Goal: Communication & Community: Answer question/provide support

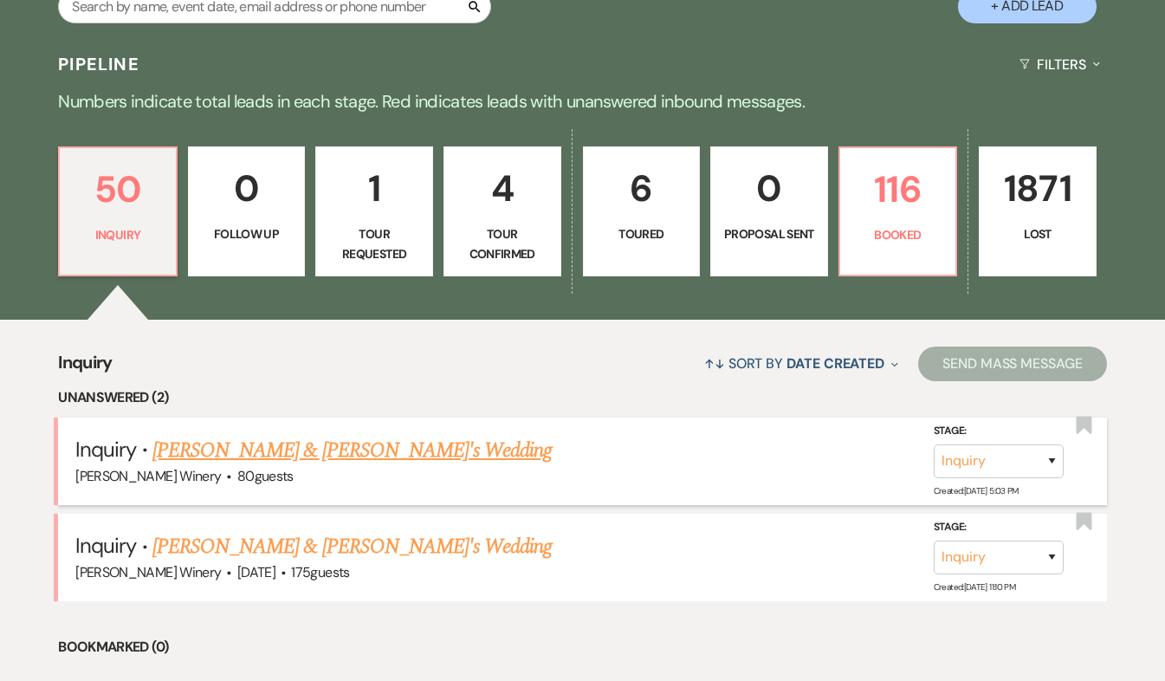
click at [289, 443] on link "[PERSON_NAME] & [PERSON_NAME]'s Wedding" at bounding box center [352, 450] width 400 height 31
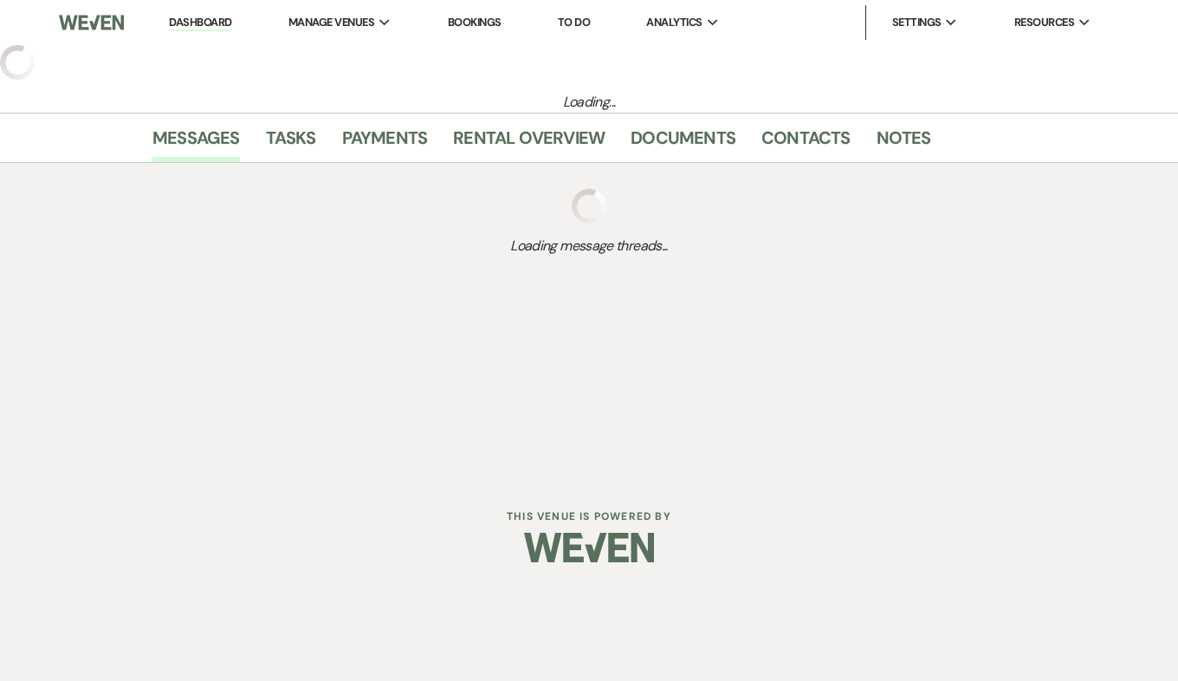
select select "5"
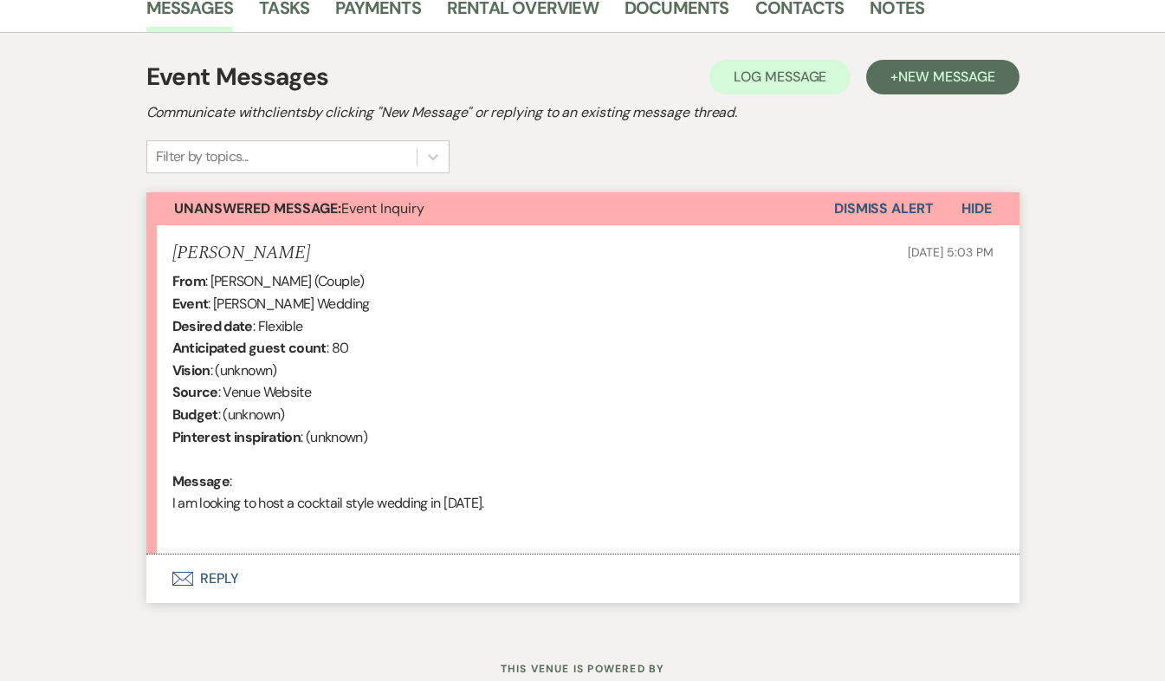
scroll to position [455, 0]
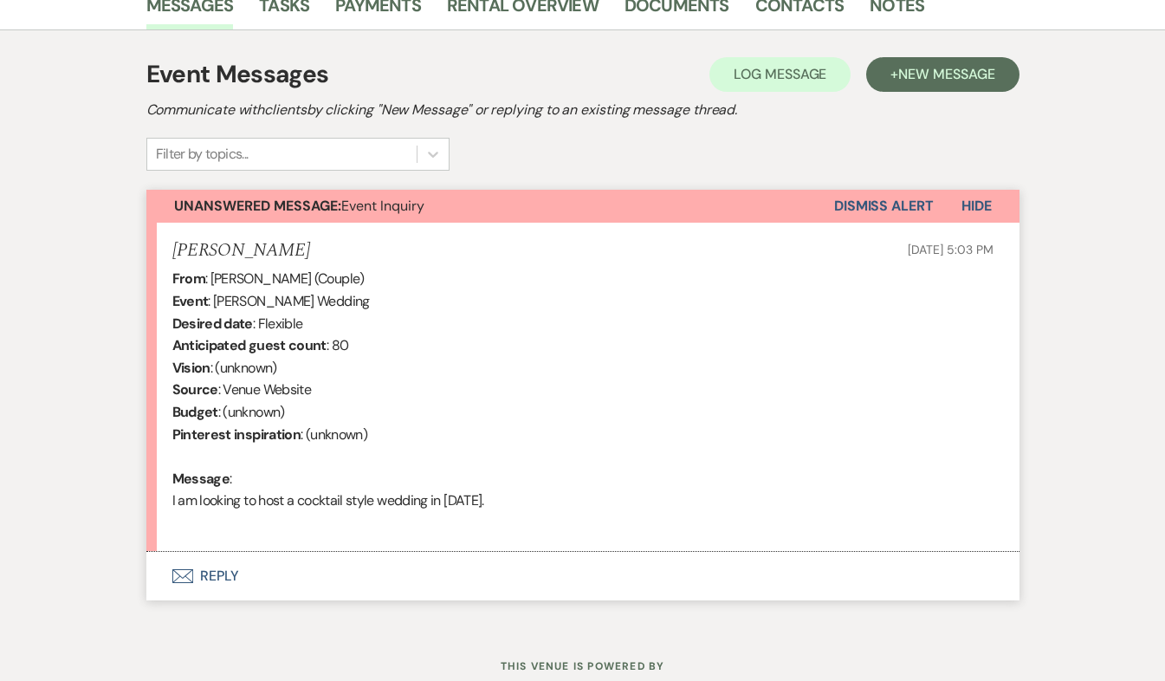
click at [227, 572] on button "Envelope Reply" at bounding box center [582, 576] width 873 height 48
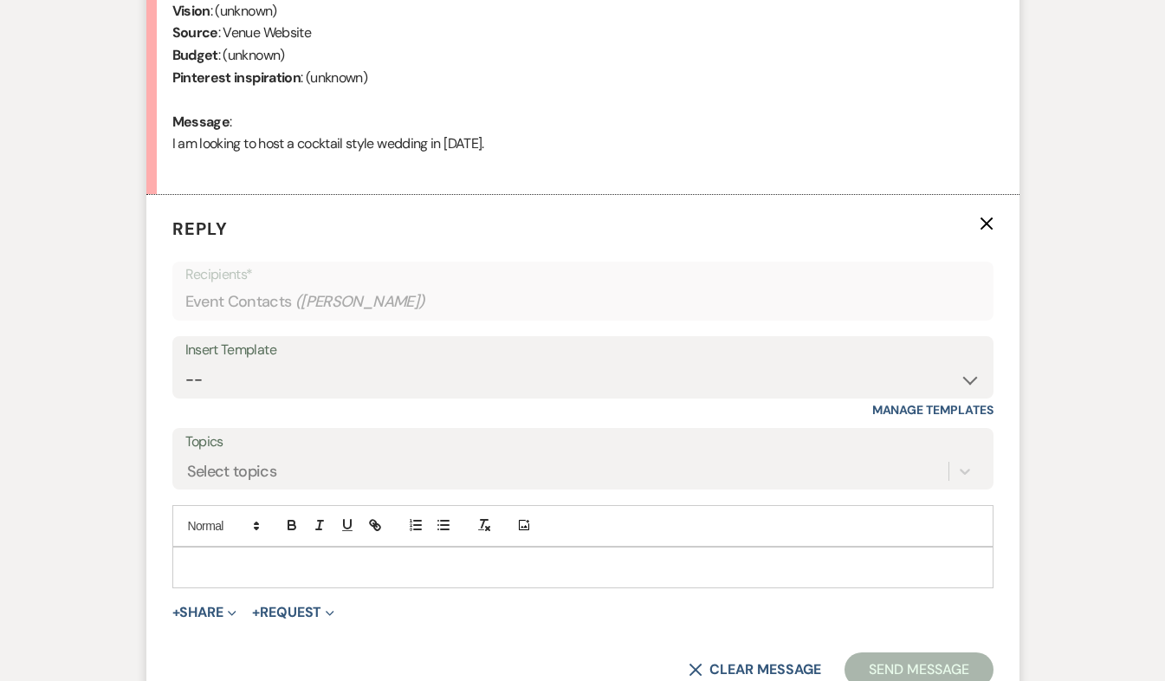
scroll to position [843, 0]
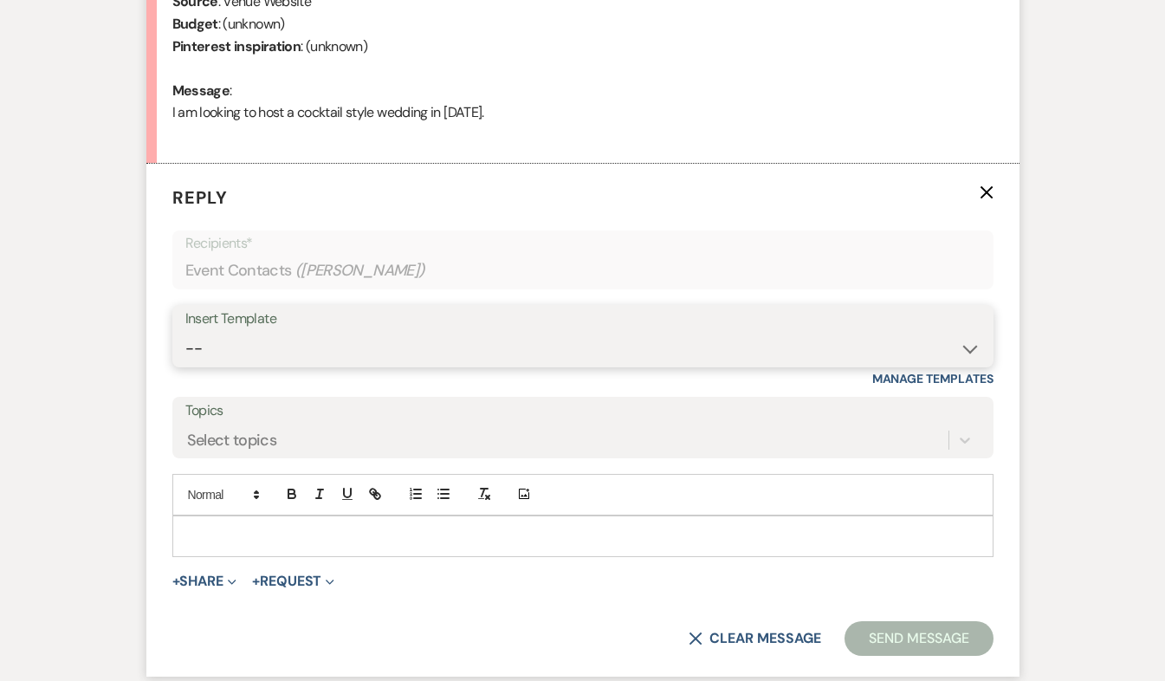
click at [282, 348] on select "-- Weven Planning Portal Introduction (Booked Events) Tour Request Response Fol…" at bounding box center [582, 349] width 795 height 34
select select "403"
click at [185, 332] on select "-- Weven Planning Portal Introduction (Booked Events) Tour Request Response Fol…" at bounding box center [582, 349] width 795 height 34
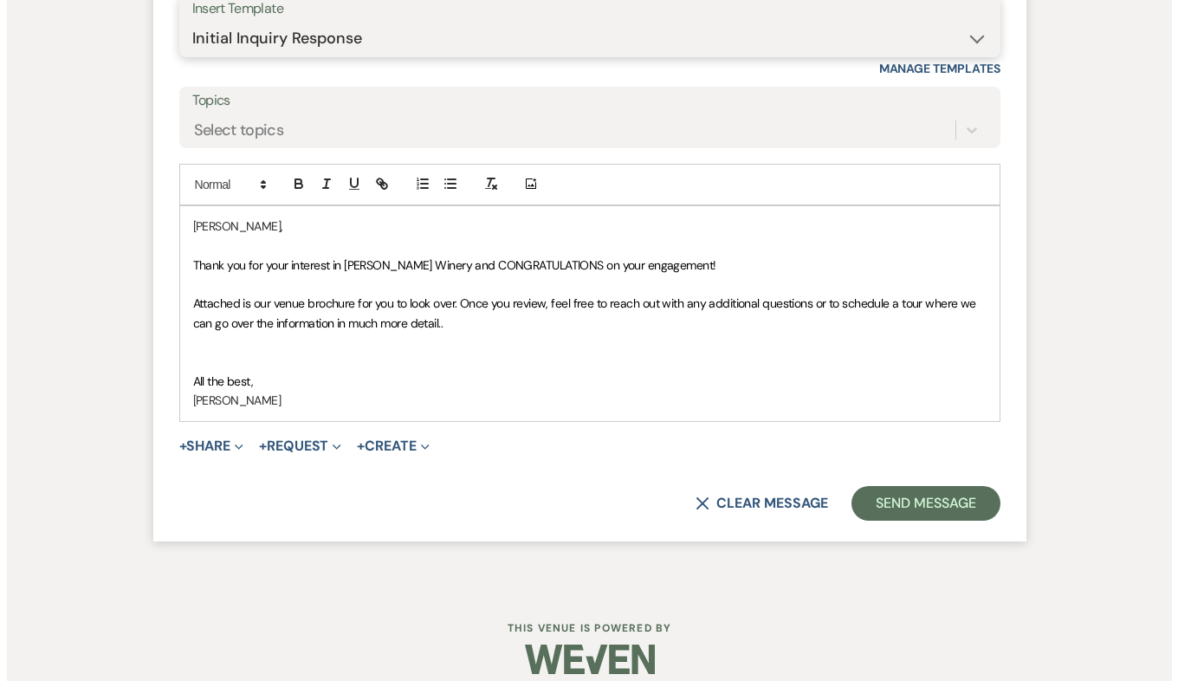
scroll to position [1154, 0]
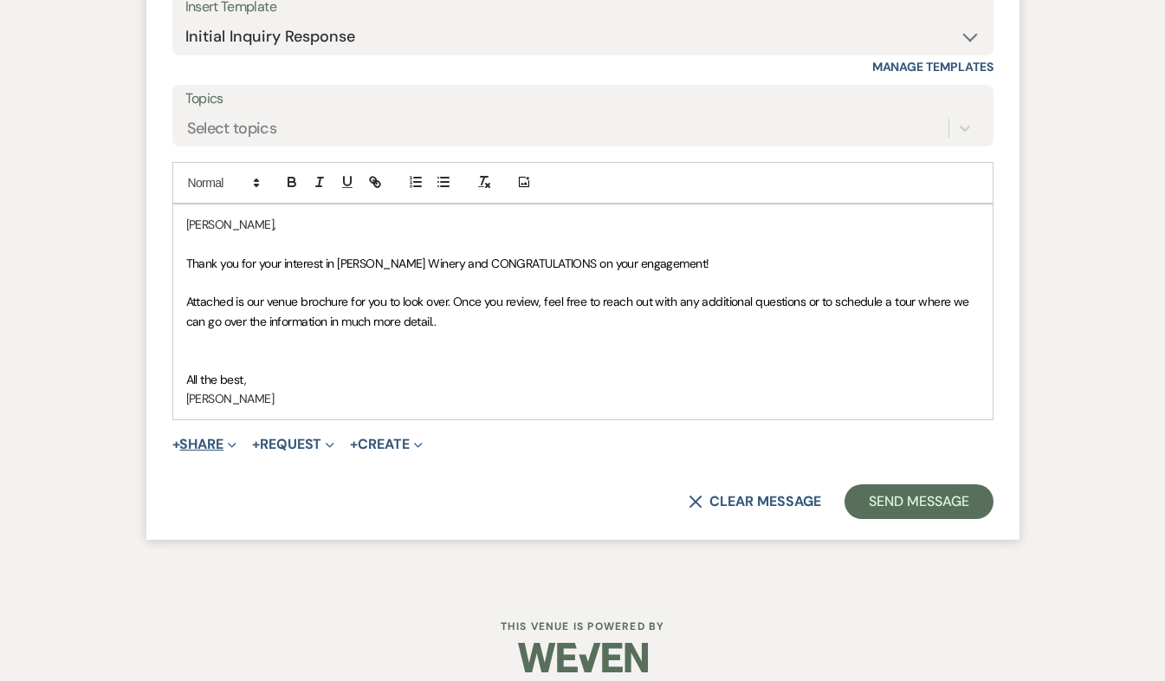
click at [209, 444] on button "+ Share Expand" at bounding box center [204, 444] width 65 height 14
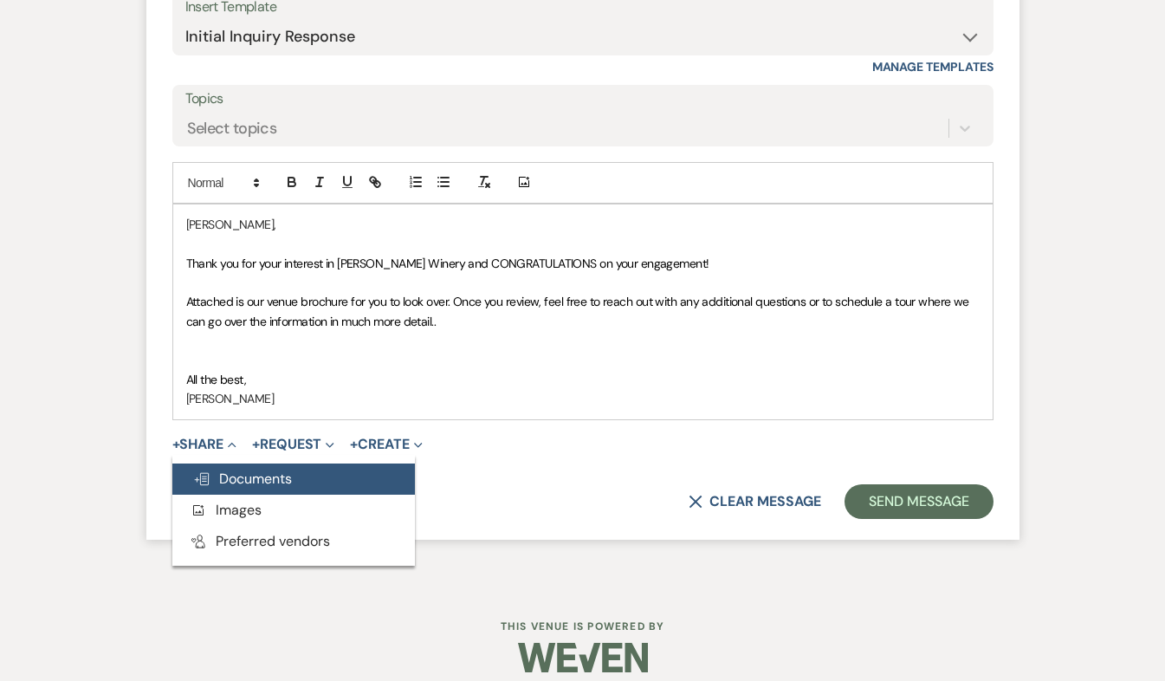
click at [232, 471] on span "Doc Upload Documents" at bounding box center [242, 478] width 99 height 18
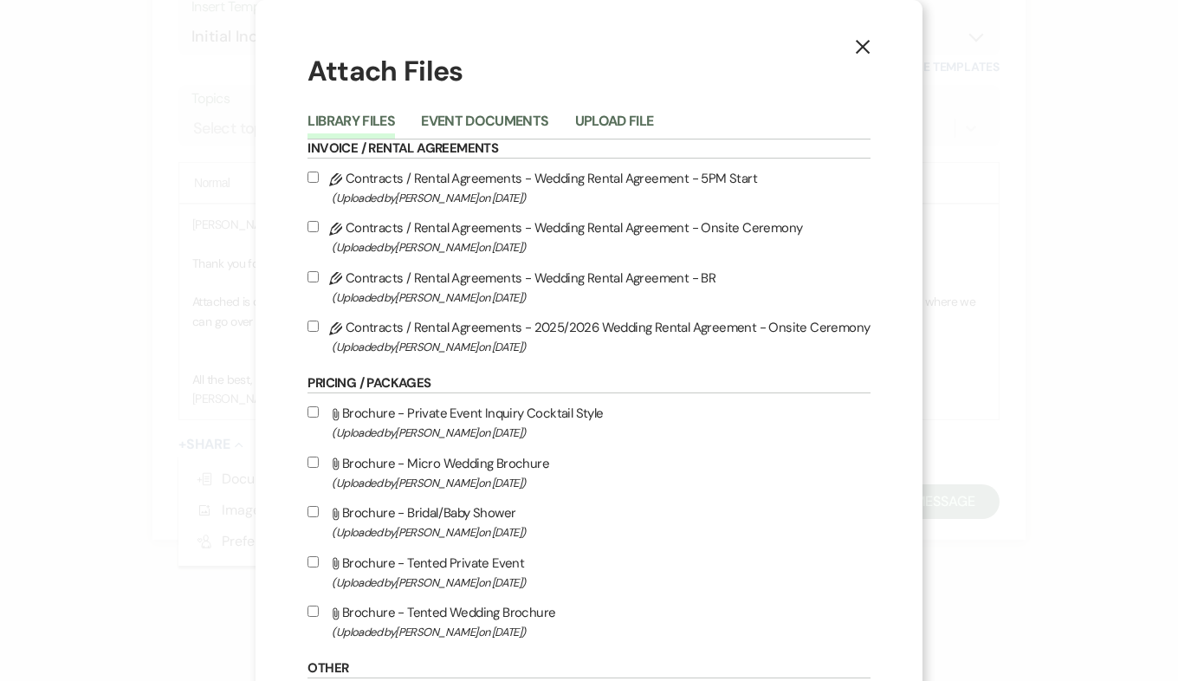
click at [319, 413] on input "Attach File Brochure - Private Event Inquiry Cocktail Style (Uploaded by [PERSO…" at bounding box center [312, 411] width 11 height 11
checkbox input "true"
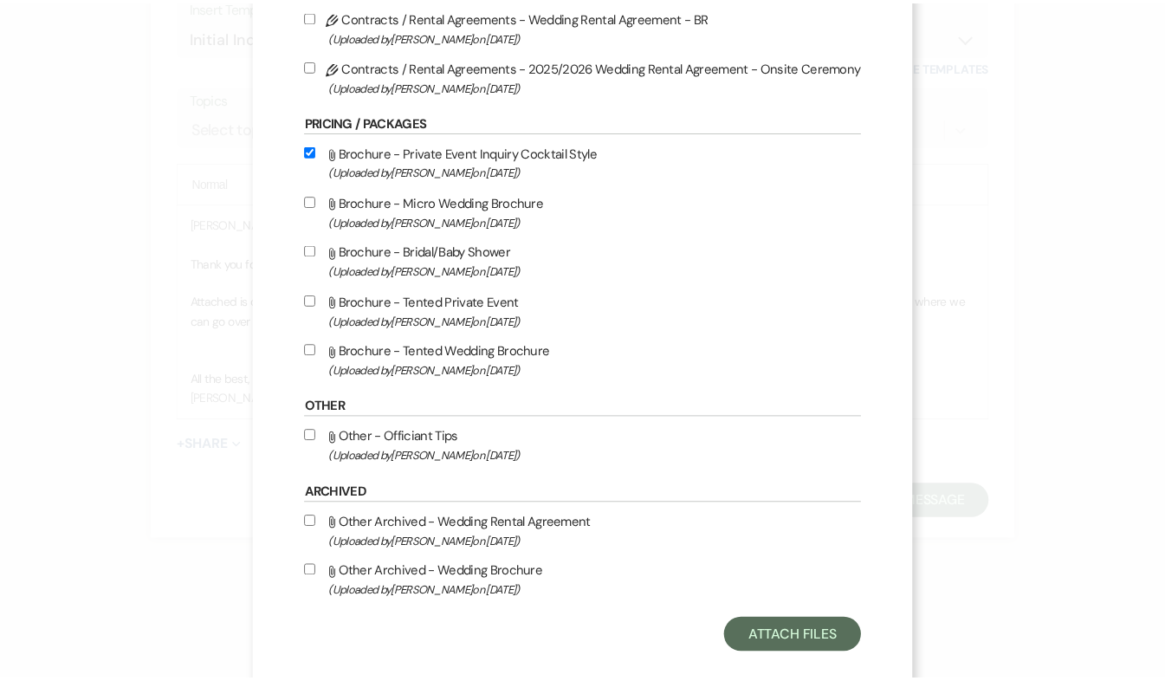
scroll to position [292, 0]
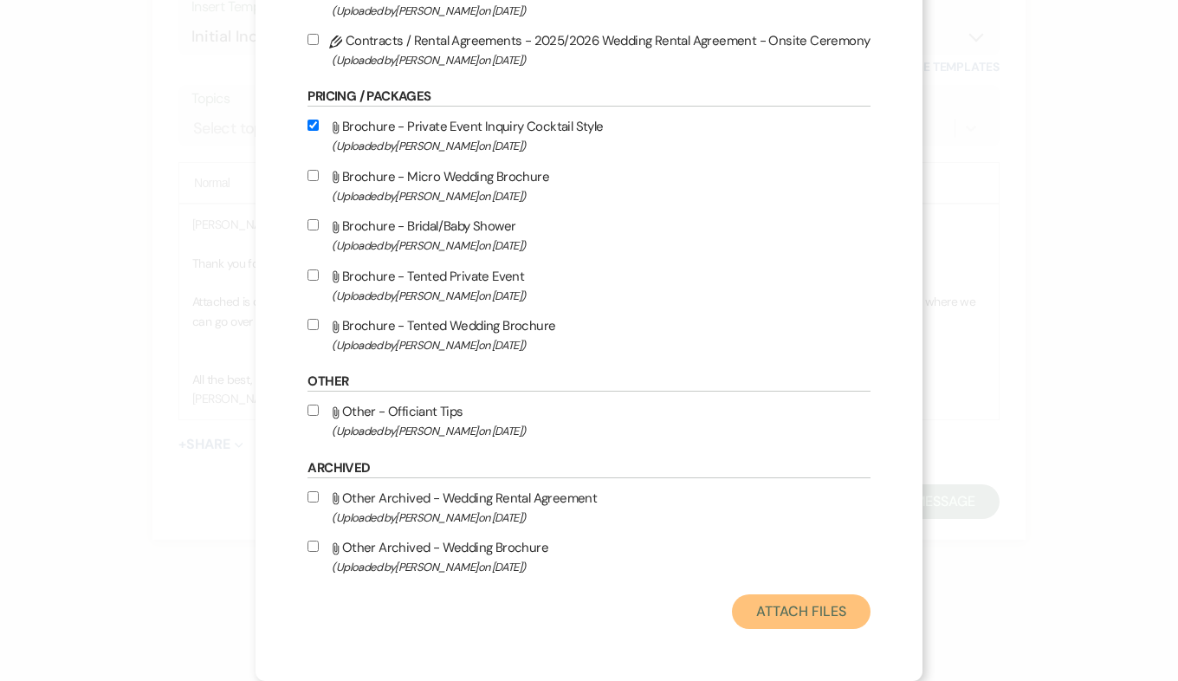
click at [794, 615] on button "Attach Files" at bounding box center [801, 611] width 138 height 35
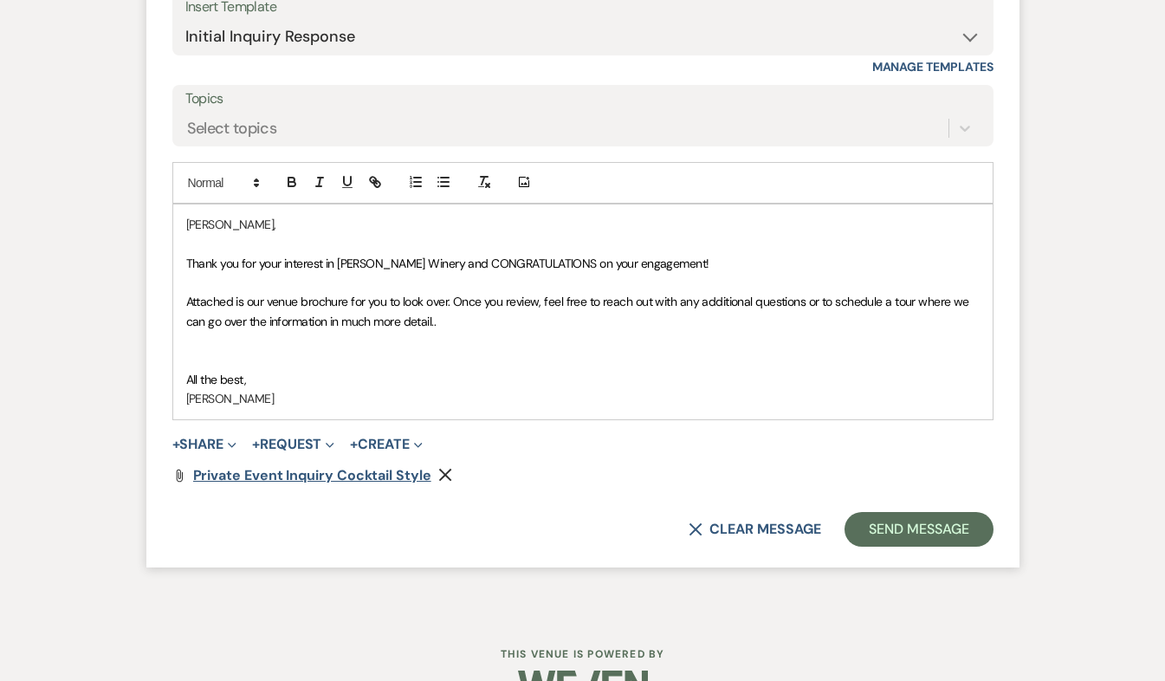
click at [356, 475] on span "Private Event Inquiry Cocktail Style" at bounding box center [312, 475] width 238 height 18
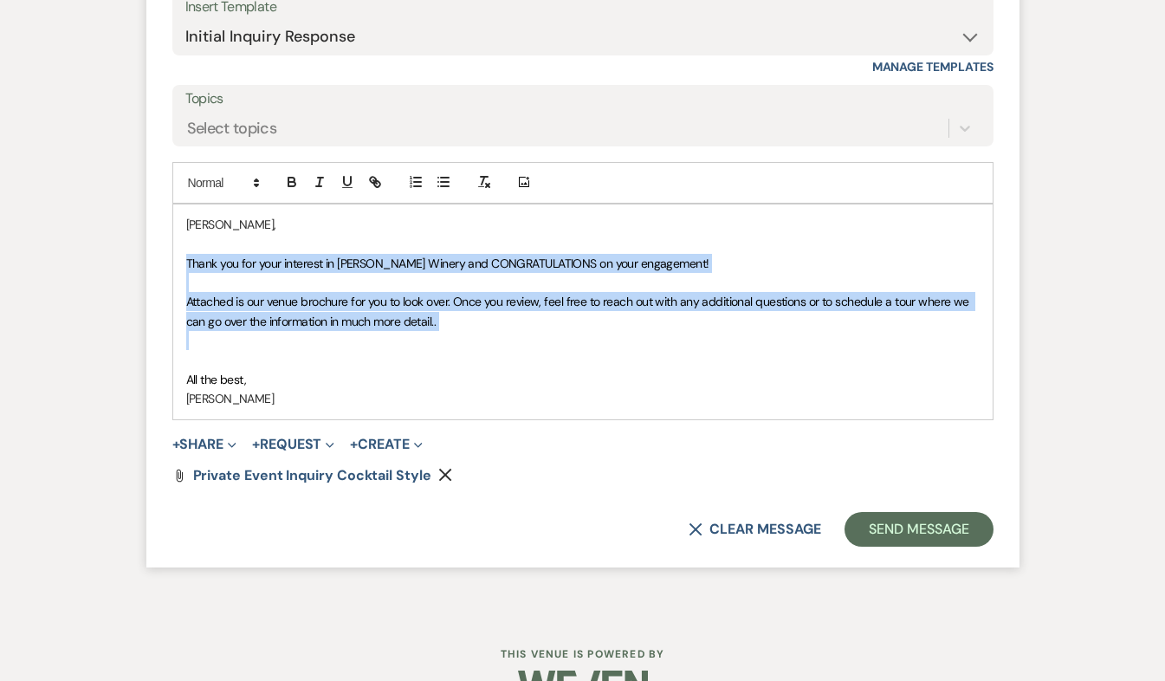
drag, startPoint x: 184, startPoint y: 256, endPoint x: 425, endPoint y: 347, distance: 257.3
click at [425, 347] on div "[PERSON_NAME], Thank you for your interest in [PERSON_NAME] Winery and CONGRATU…" at bounding box center [582, 311] width 819 height 215
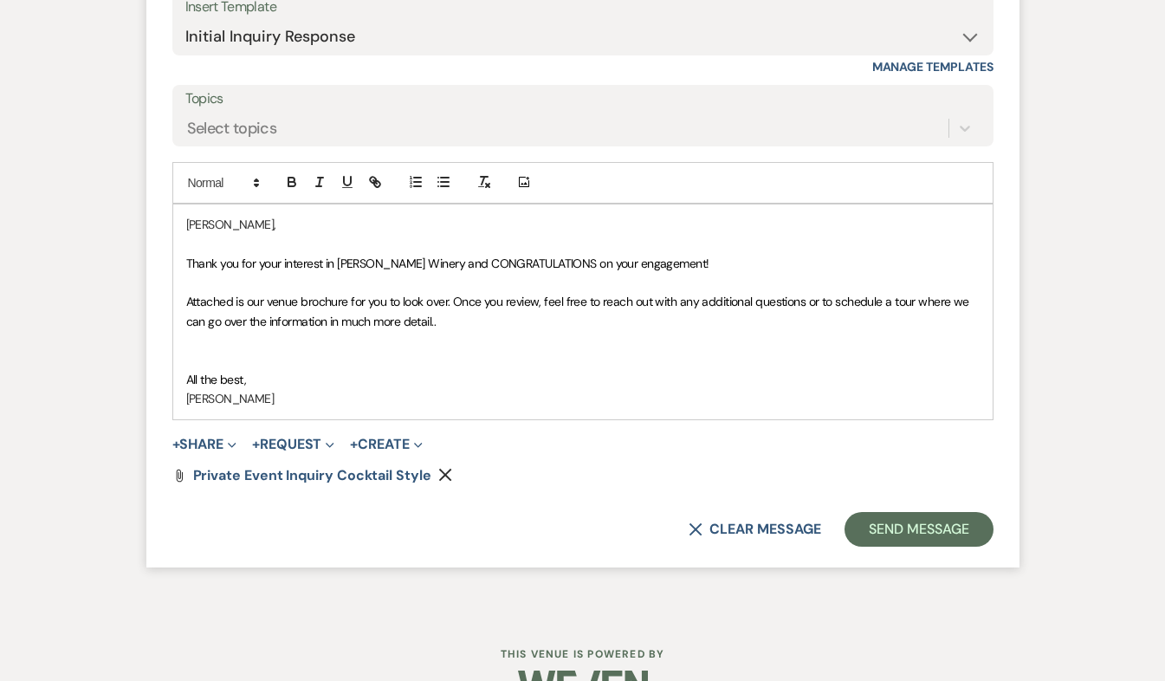
scroll to position [1121, 0]
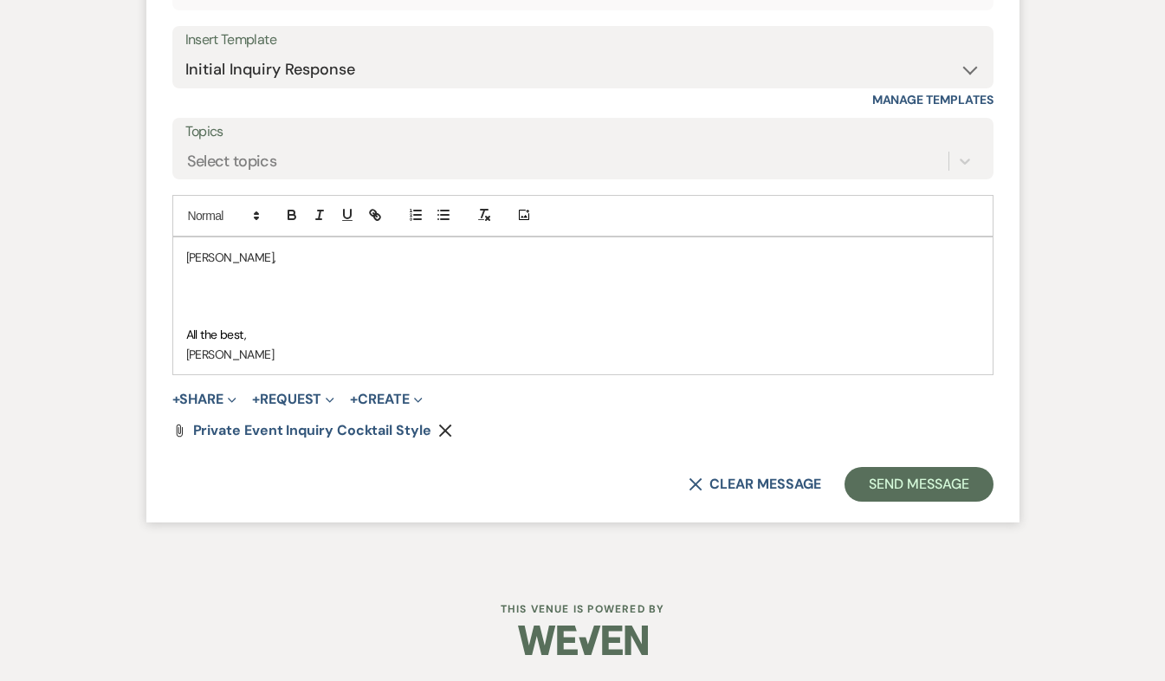
click at [192, 291] on p at bounding box center [582, 296] width 793 height 19
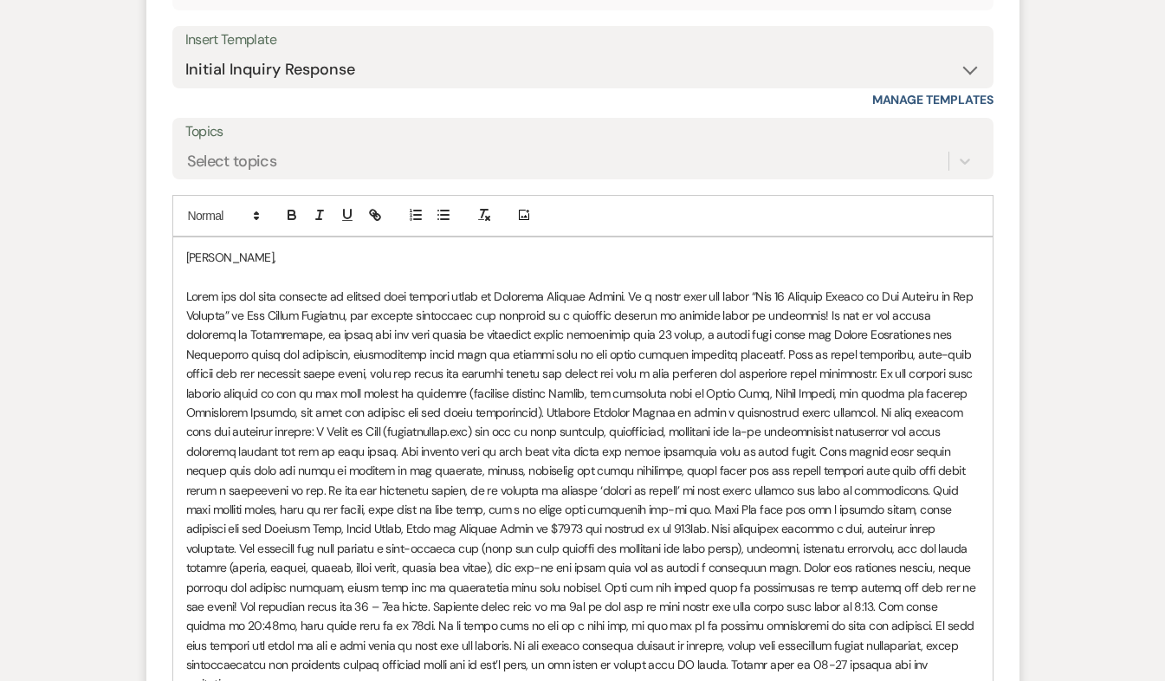
scroll to position [1154, 0]
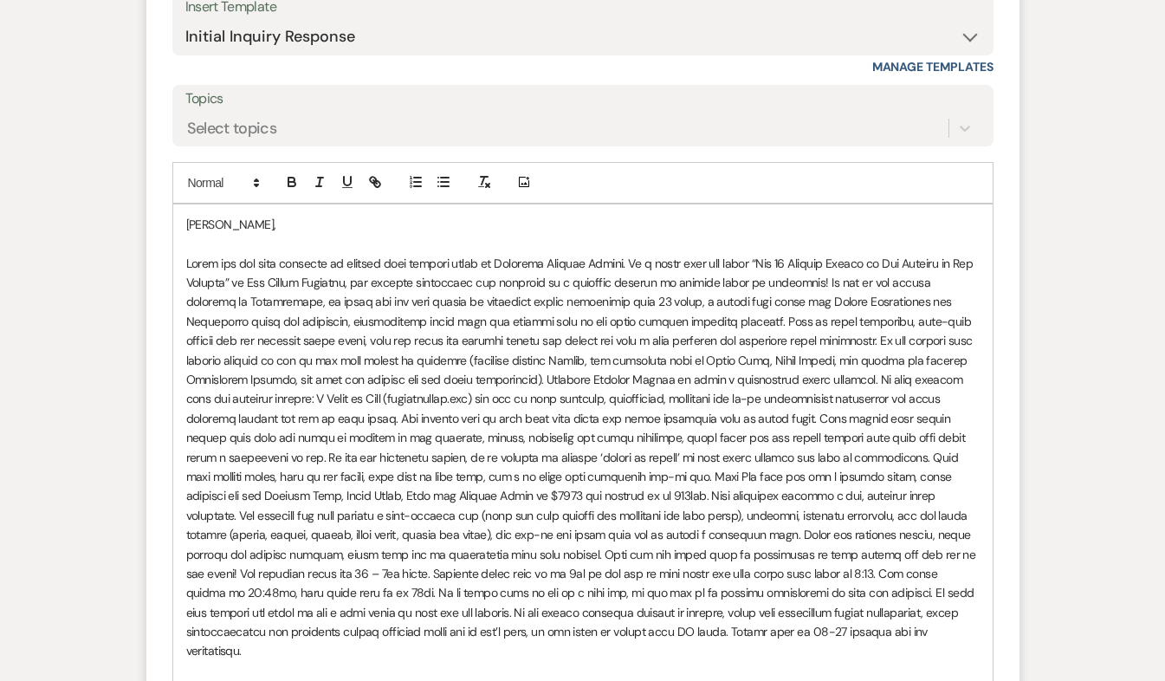
click at [843, 279] on p at bounding box center [582, 457] width 793 height 407
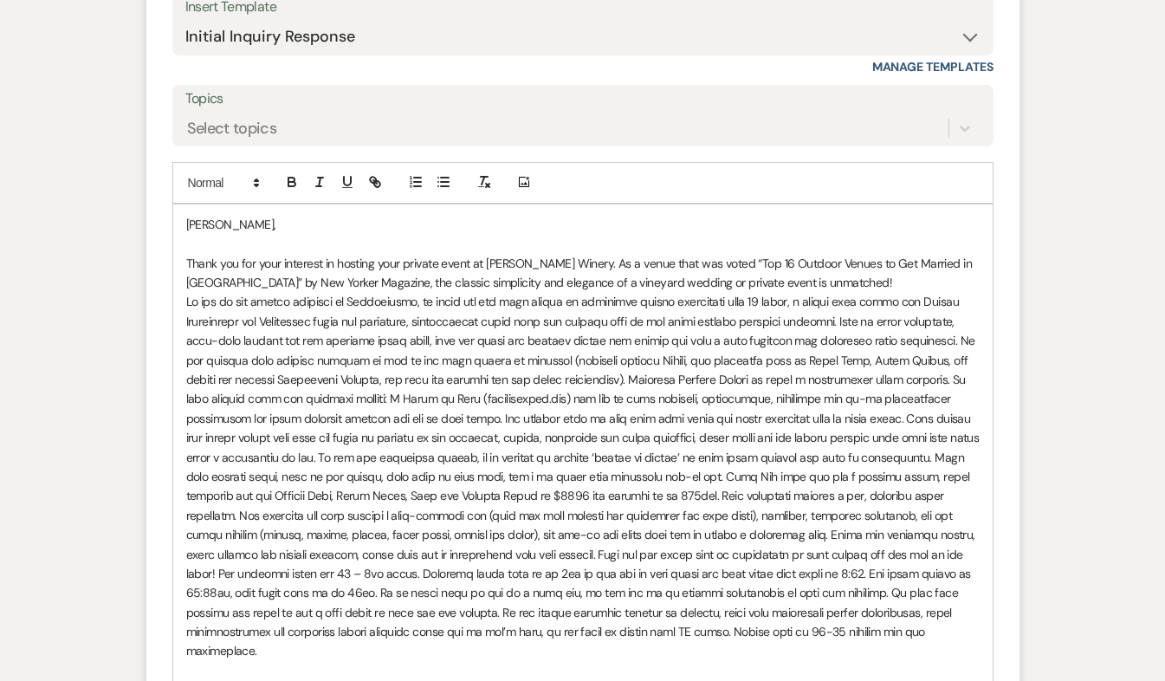
click at [846, 320] on p at bounding box center [582, 476] width 793 height 368
click at [971, 341] on p at bounding box center [582, 476] width 793 height 368
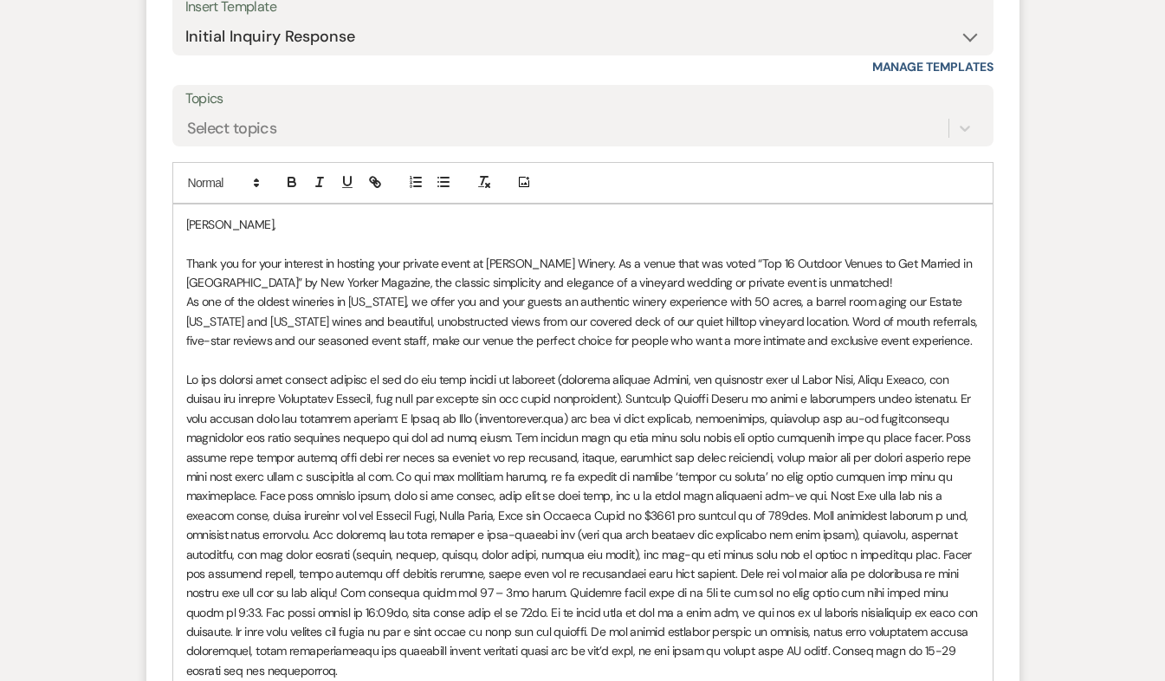
click at [185, 304] on div "[PERSON_NAME], Thank you for your interest in hosting your private event at [PE…" at bounding box center [582, 476] width 819 height 545
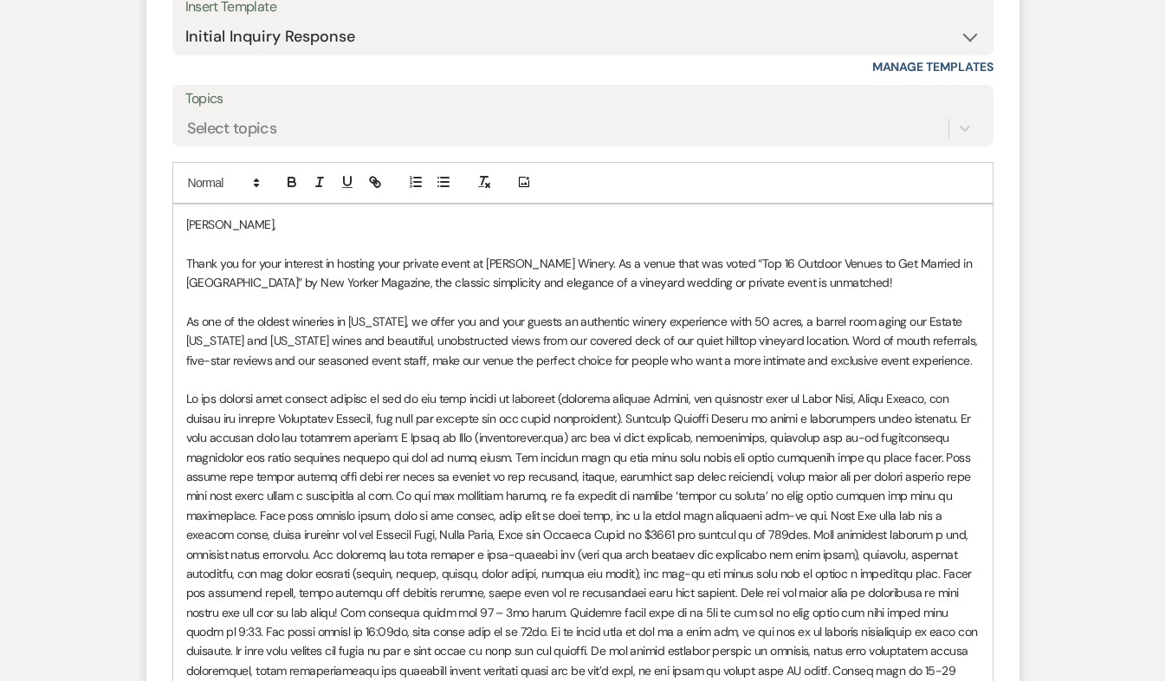
click at [908, 413] on p at bounding box center [582, 544] width 793 height 310
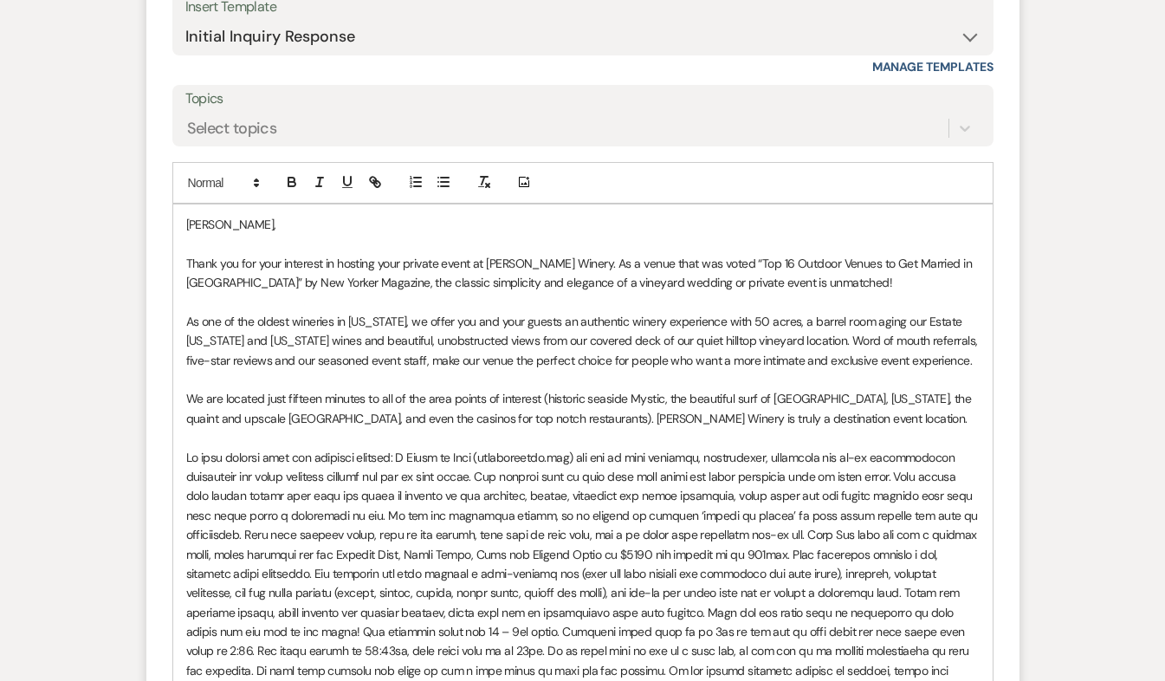
click at [501, 455] on p at bounding box center [582, 583] width 793 height 271
click at [405, 454] on p at bounding box center [582, 583] width 793 height 271
click at [616, 455] on p at bounding box center [582, 583] width 793 height 271
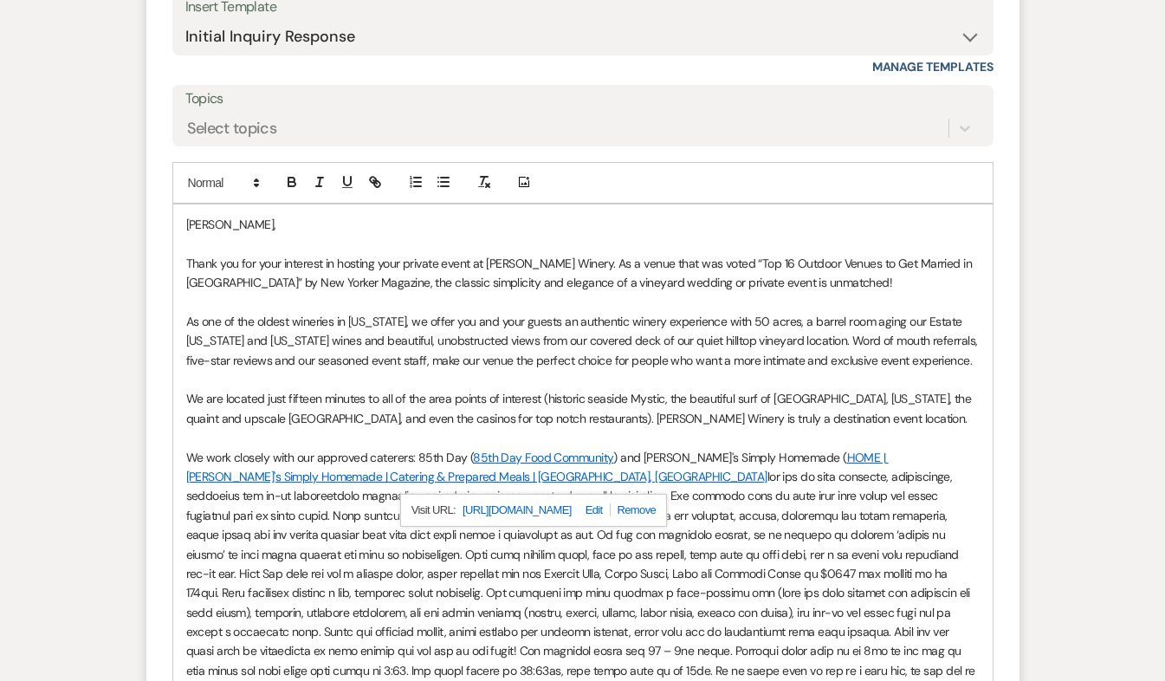
drag, startPoint x: 774, startPoint y: 453, endPoint x: 806, endPoint y: 393, distance: 67.8
click at [816, 449] on link "HOME | [PERSON_NAME]'s Simply Homemade | Catering & Prepared Meals | [GEOGRAPHI…" at bounding box center [537, 466] width 702 height 35
click at [941, 515] on p "We work closely with our approved caterers: 85th Day ( 85th Day Food Community …" at bounding box center [582, 593] width 793 height 291
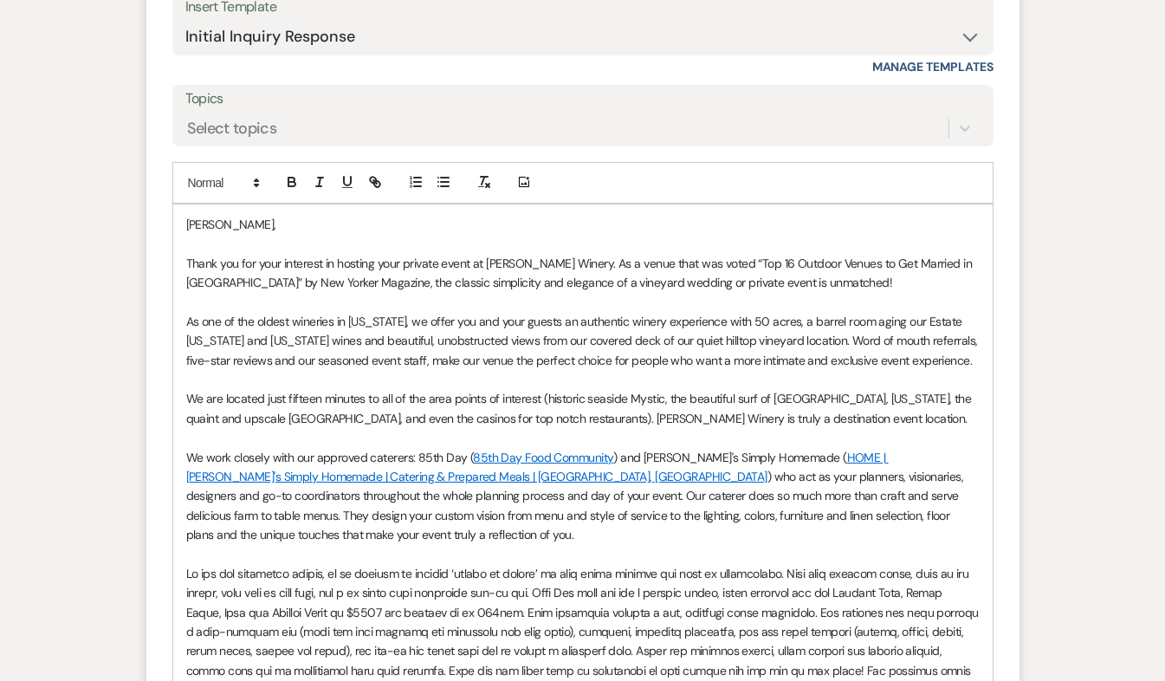
click at [587, 572] on p at bounding box center [582, 661] width 793 height 194
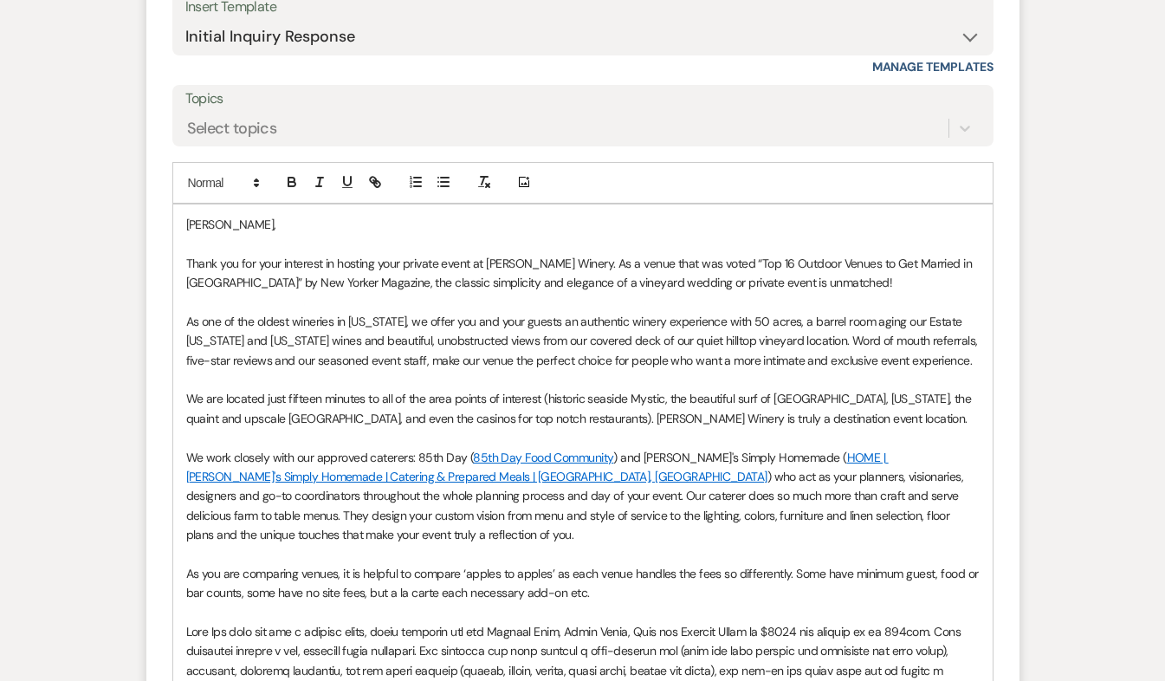
click at [471, 259] on p "Thank you for your interest in hosting your private event at [PERSON_NAME] Wine…" at bounding box center [582, 273] width 793 height 39
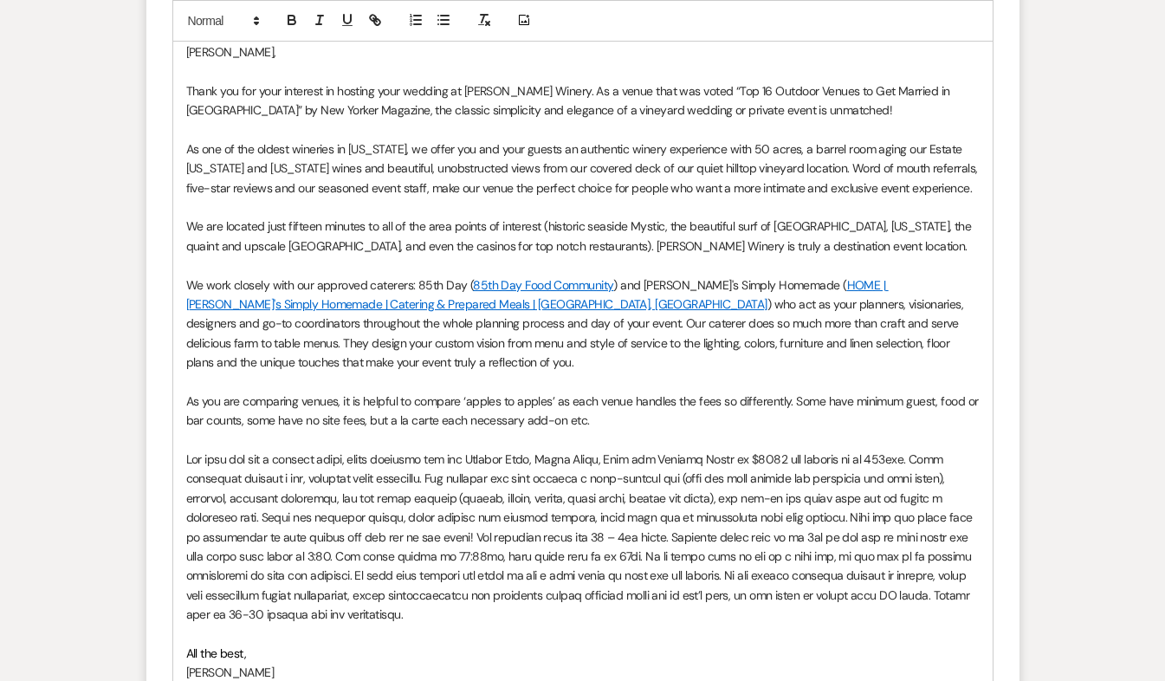
scroll to position [1373, 0]
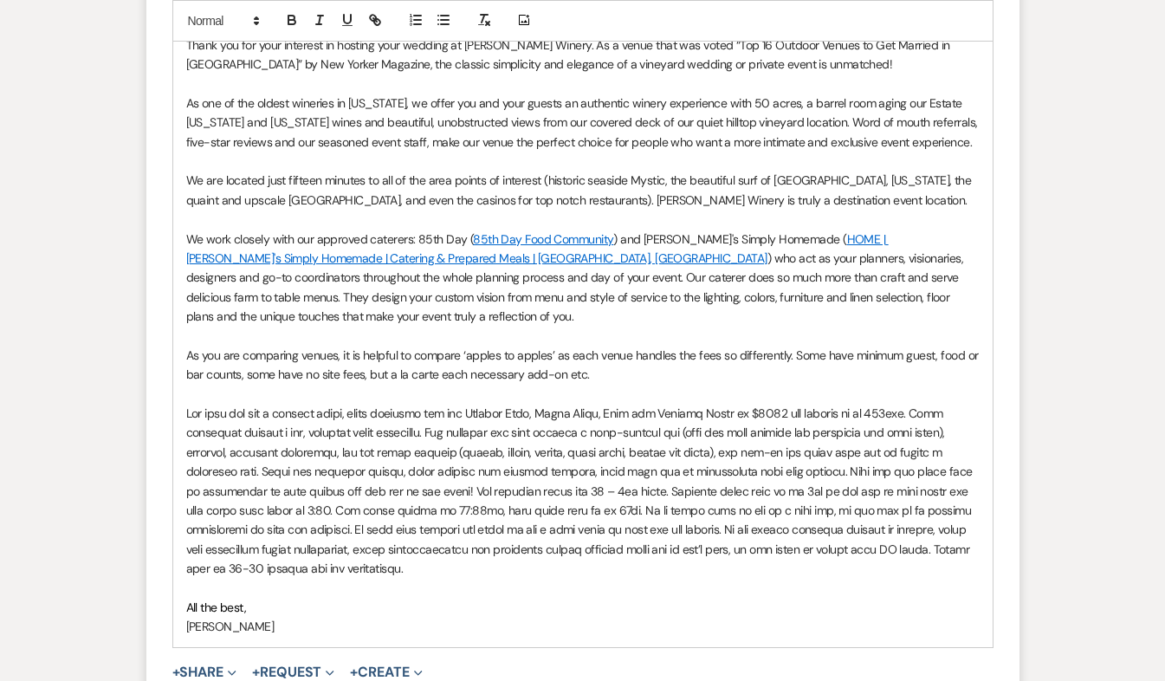
click at [341, 404] on p at bounding box center [582, 491] width 793 height 175
click at [803, 404] on p at bounding box center [582, 491] width 793 height 175
click at [365, 469] on p at bounding box center [582, 491] width 793 height 175
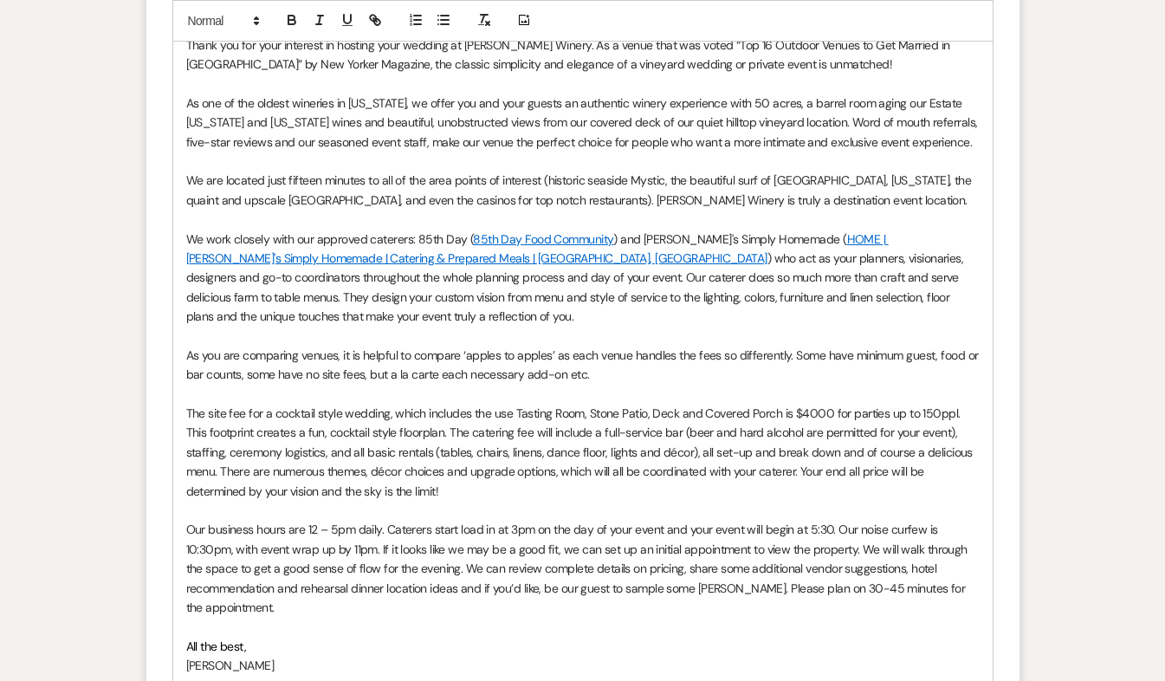
click at [426, 409] on p "The site fee for a cocktail style wedding, which includes the use Tasting Room,…" at bounding box center [582, 452] width 793 height 97
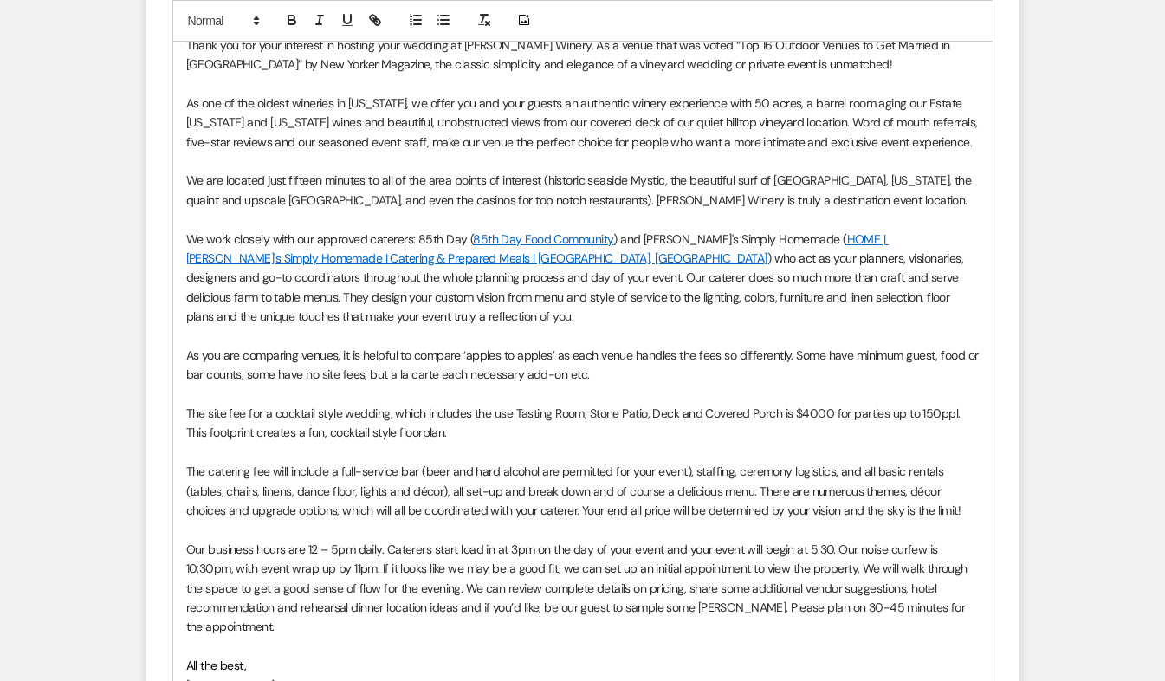
click at [630, 617] on p "Our business hours are 12 – 5pm daily. Caterers start load in at 3pm on the day…" at bounding box center [582, 587] width 793 height 97
click at [338, 539] on p "Our business hours are 12 – 5pm daily. Caterers start load in at 3pm on the day…" at bounding box center [582, 587] width 793 height 97
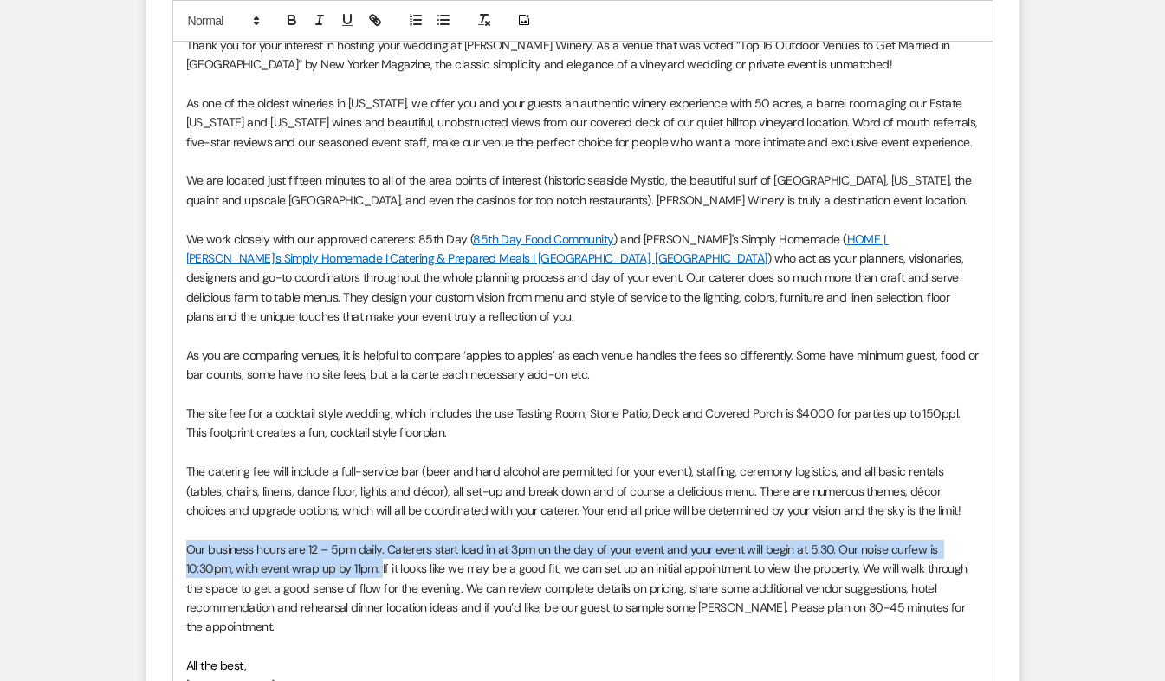
drag, startPoint x: 184, startPoint y: 525, endPoint x: 379, endPoint y: 546, distance: 196.9
click at [379, 546] on div "[PERSON_NAME], Thank you for your interest in hosting your wedding at [PERSON_N…" at bounding box center [582, 345] width 819 height 719
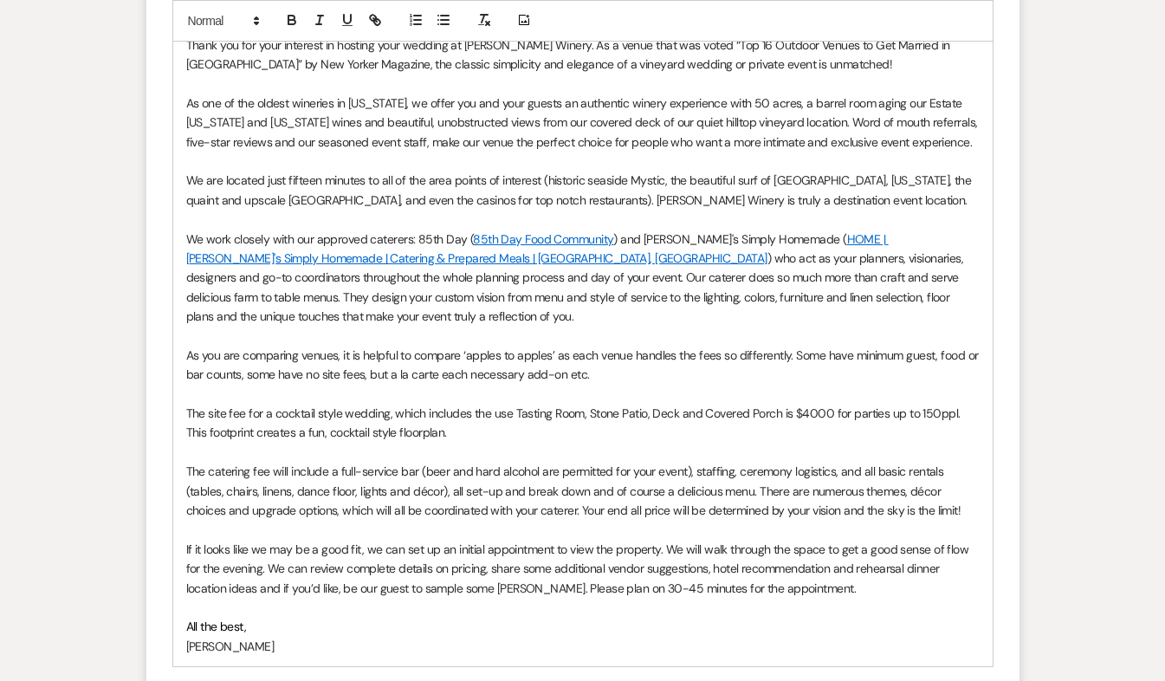
click at [282, 636] on p "[PERSON_NAME]" at bounding box center [582, 645] width 793 height 19
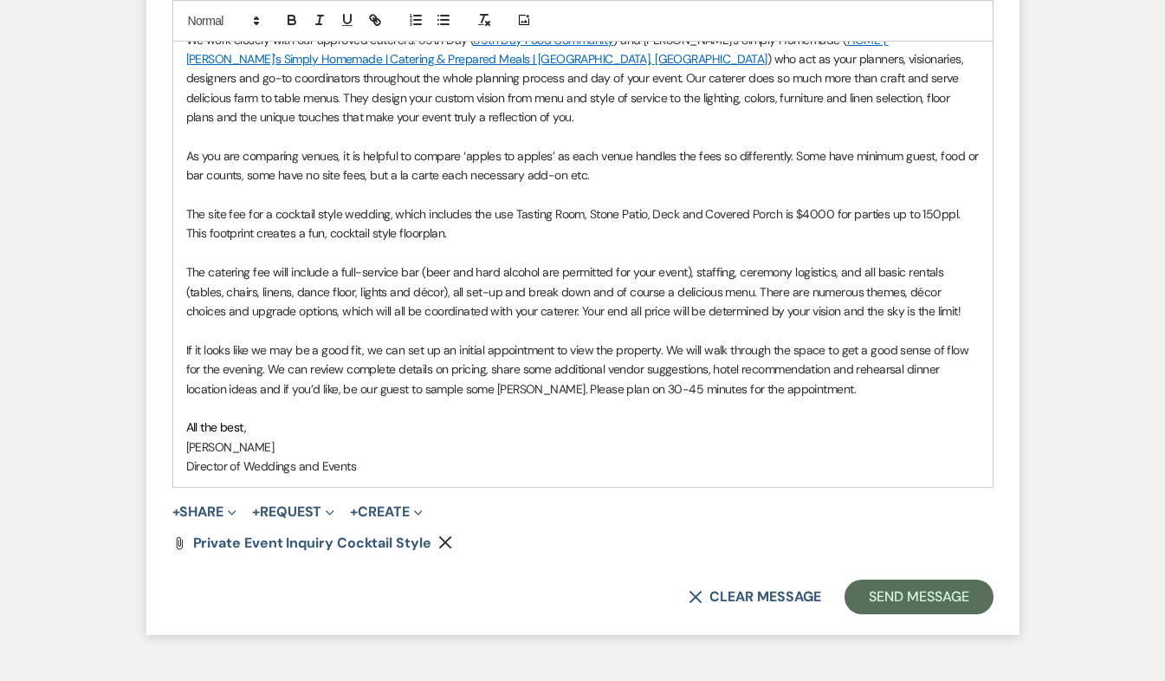
click at [441, 535] on icon "Remove" at bounding box center [445, 542] width 14 height 14
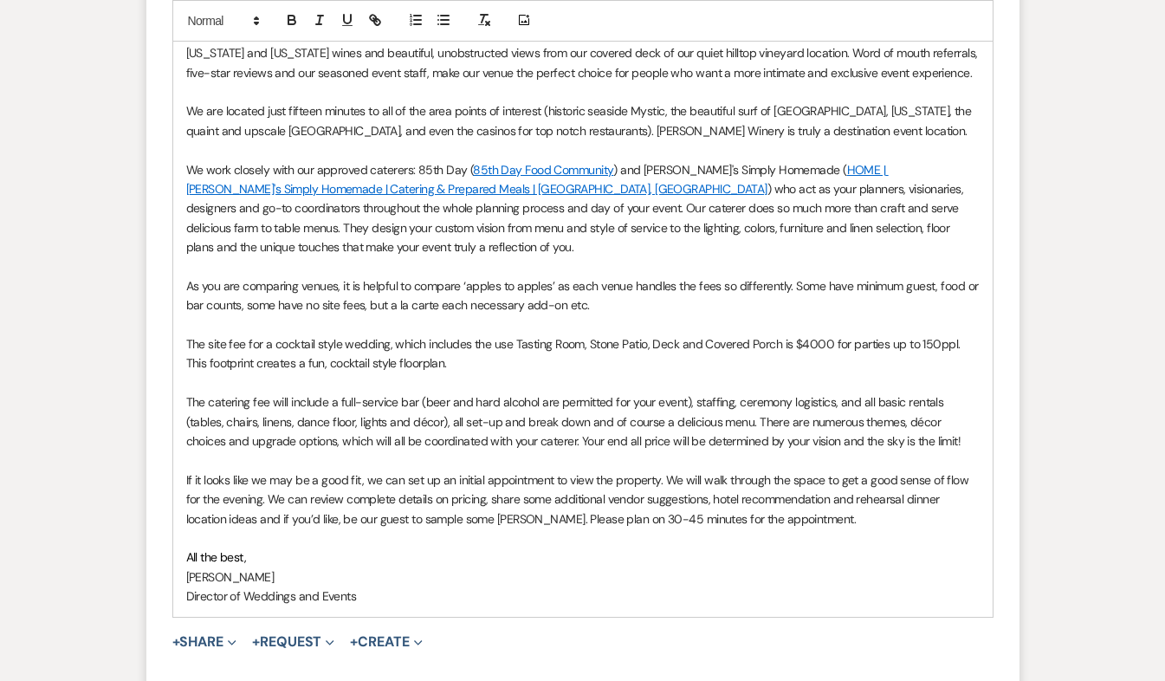
scroll to position [1487, 0]
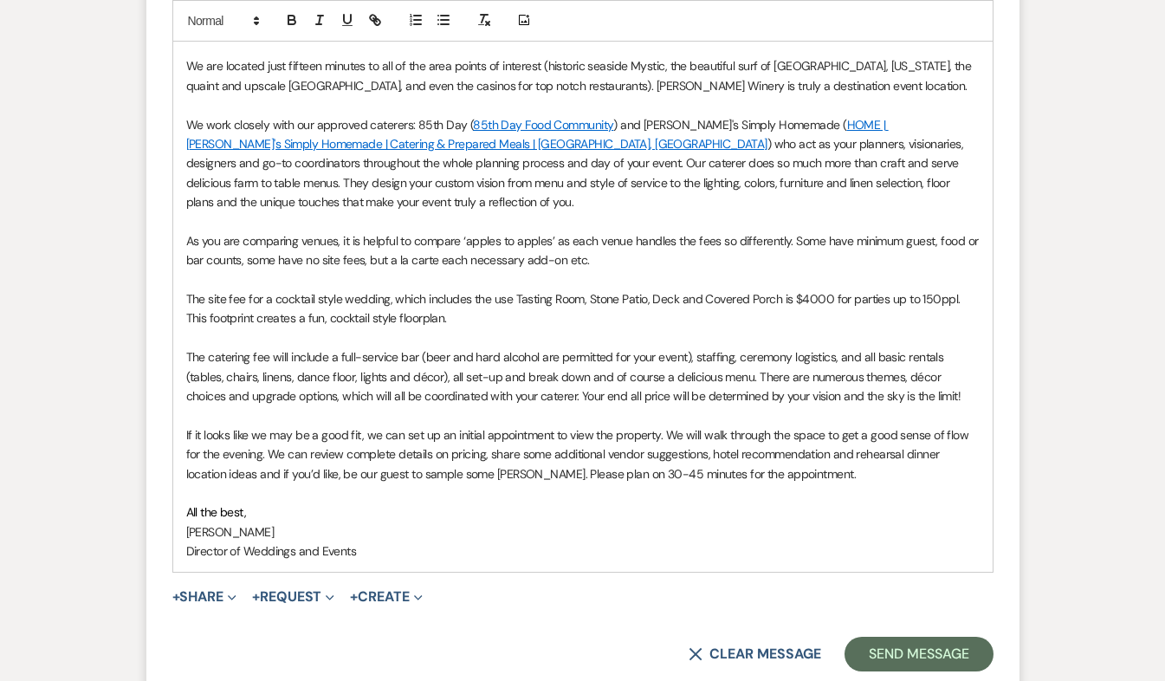
click at [925, 289] on p "The site fee for a cocktail style wedding, which includes the use Tasting Room,…" at bounding box center [582, 308] width 793 height 39
click at [894, 636] on button "Send Message" at bounding box center [918, 653] width 148 height 35
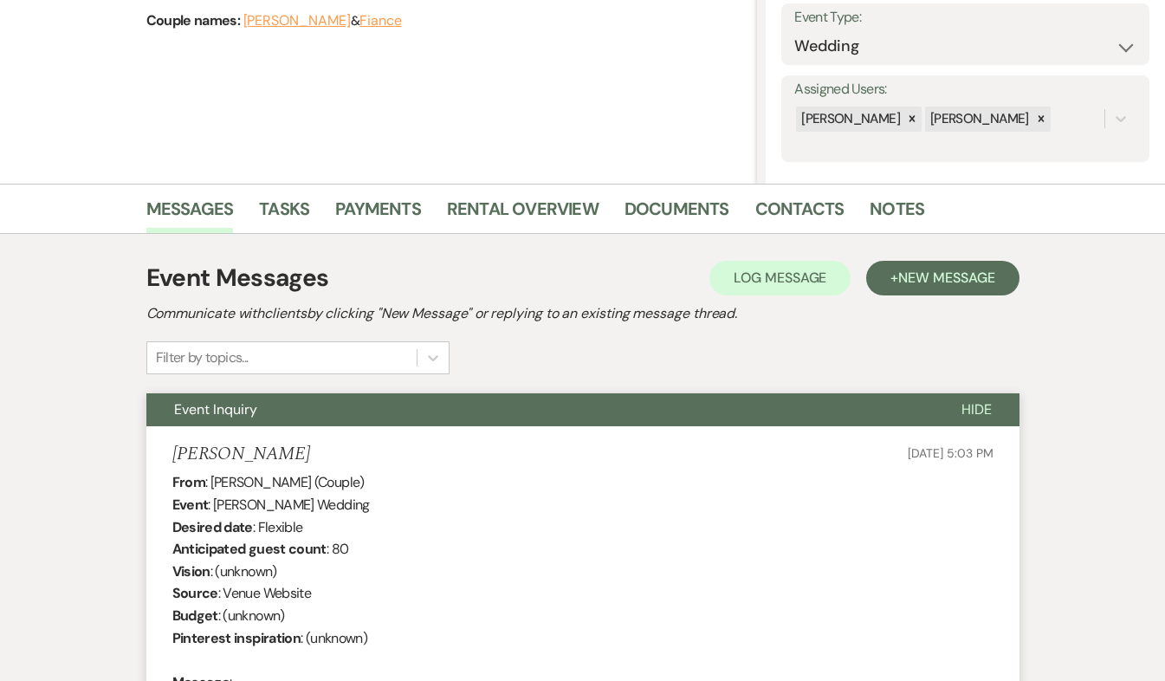
scroll to position [0, 0]
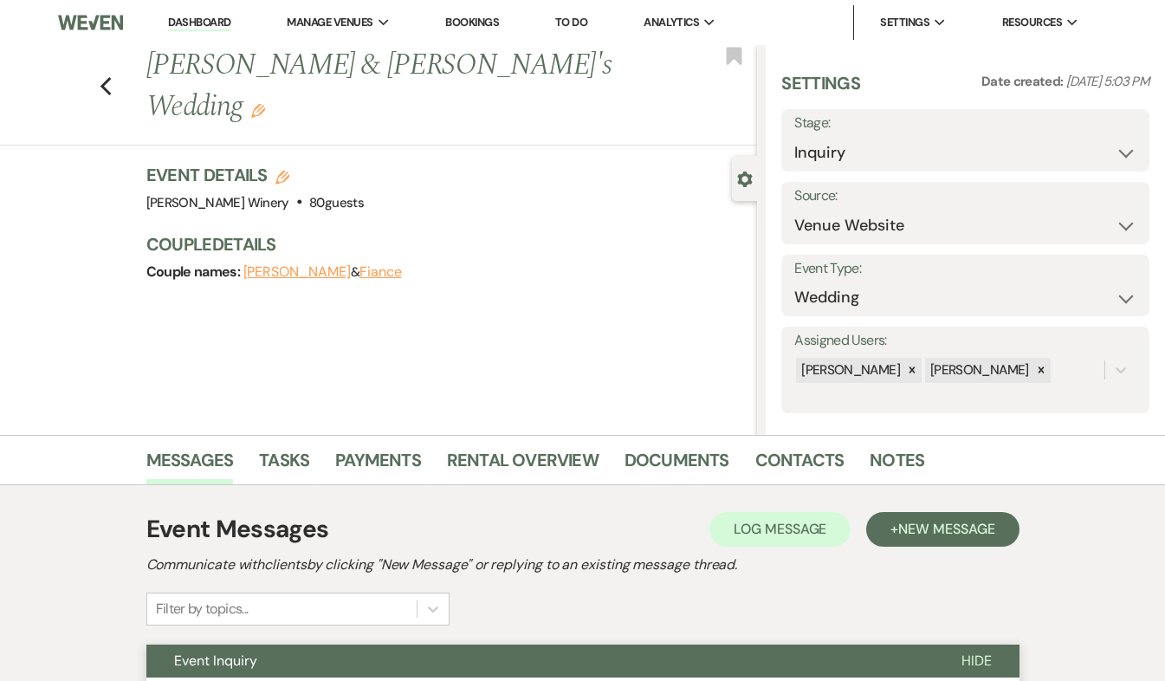
click at [211, 18] on link "Dashboard" at bounding box center [199, 23] width 62 height 16
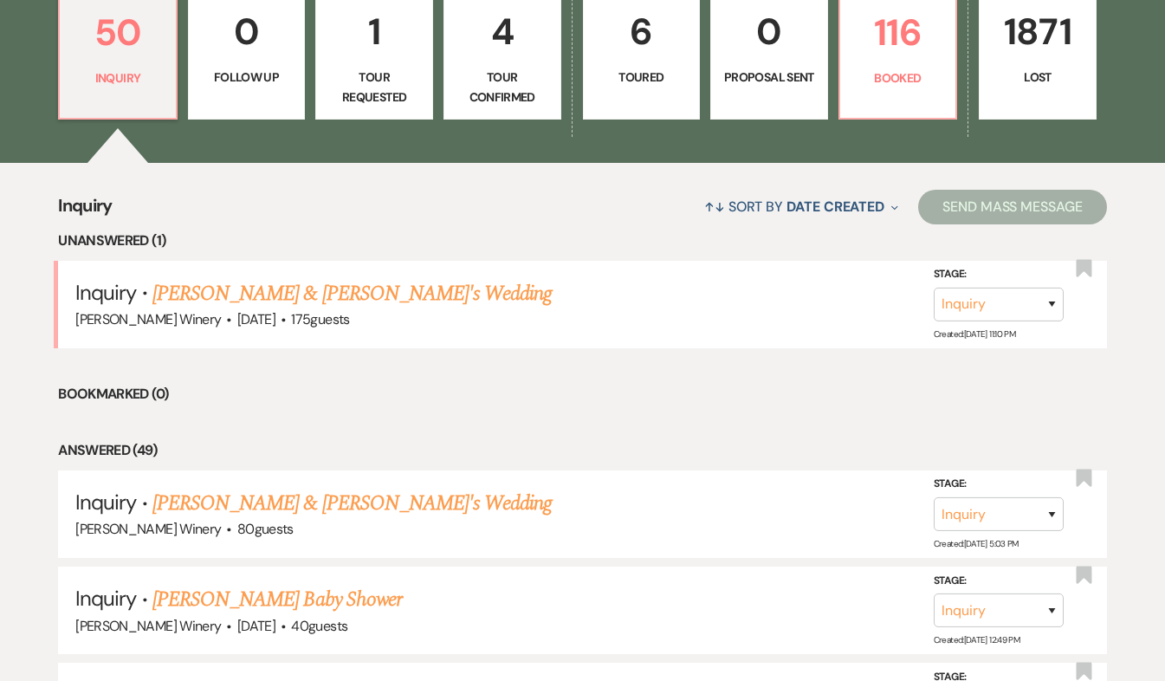
scroll to position [497, 0]
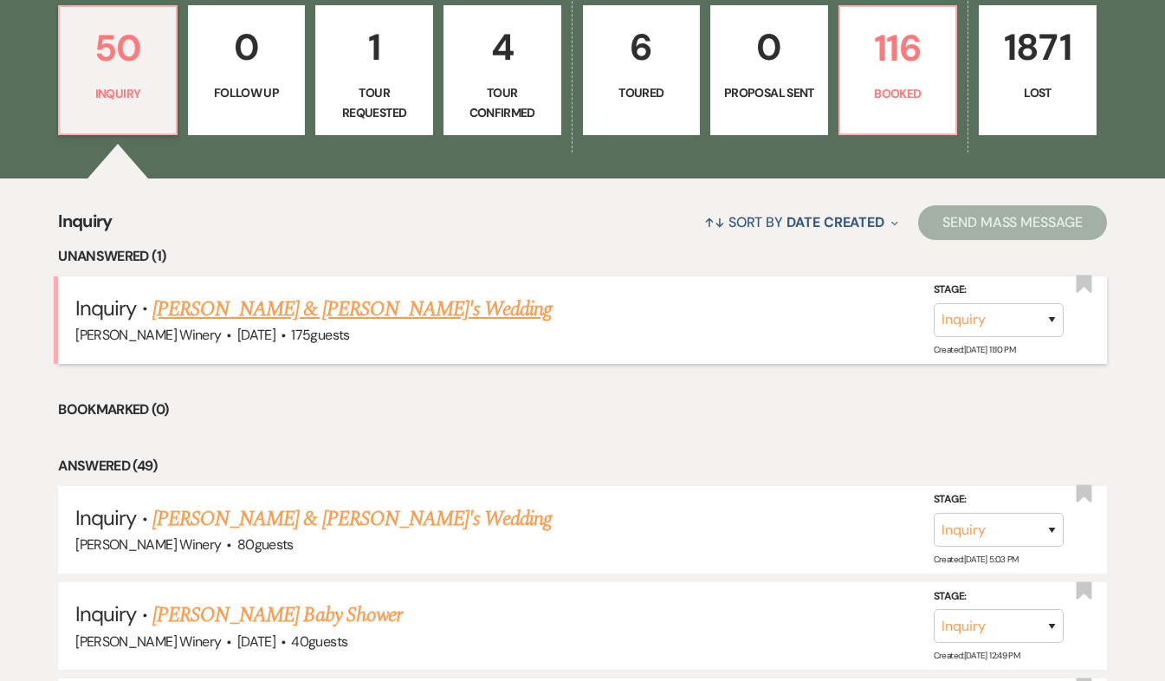
click at [251, 306] on link "[PERSON_NAME] & [PERSON_NAME]'s Wedding" at bounding box center [352, 309] width 400 height 31
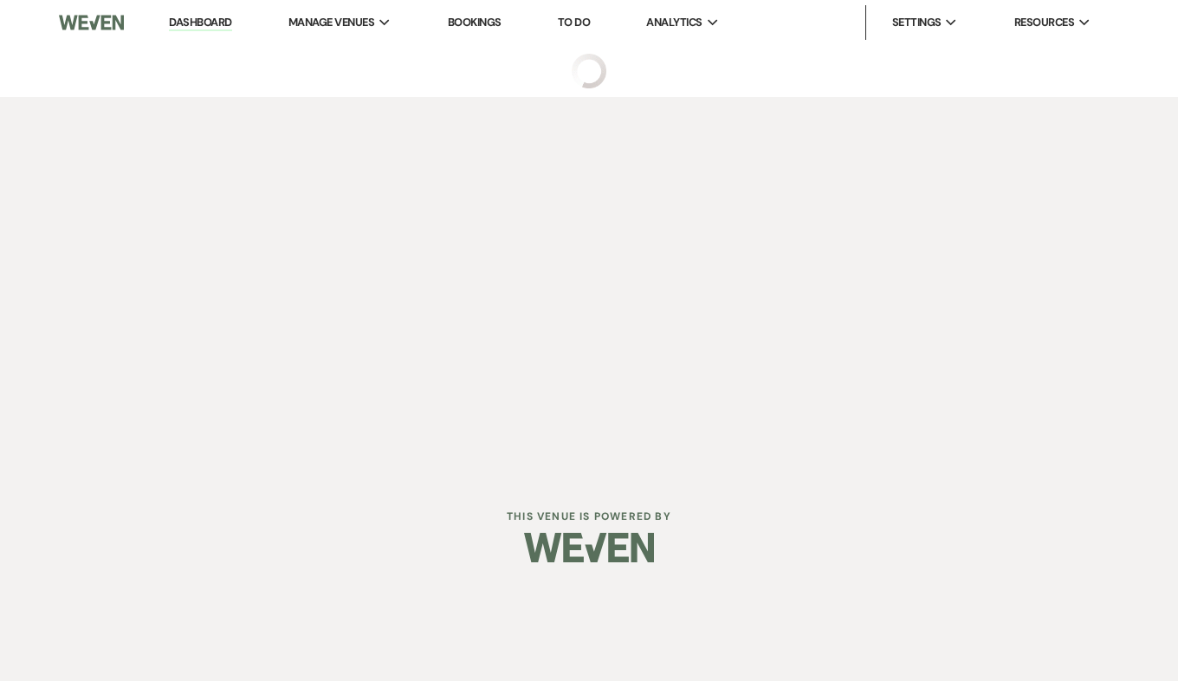
select select "5"
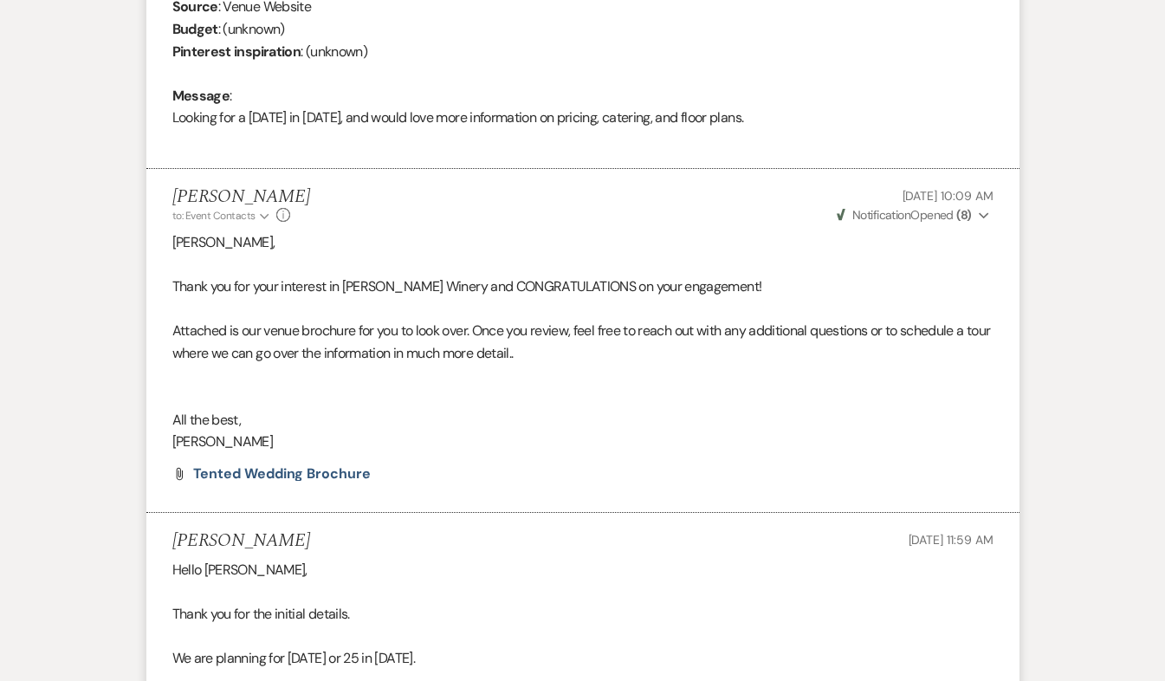
scroll to position [831, 0]
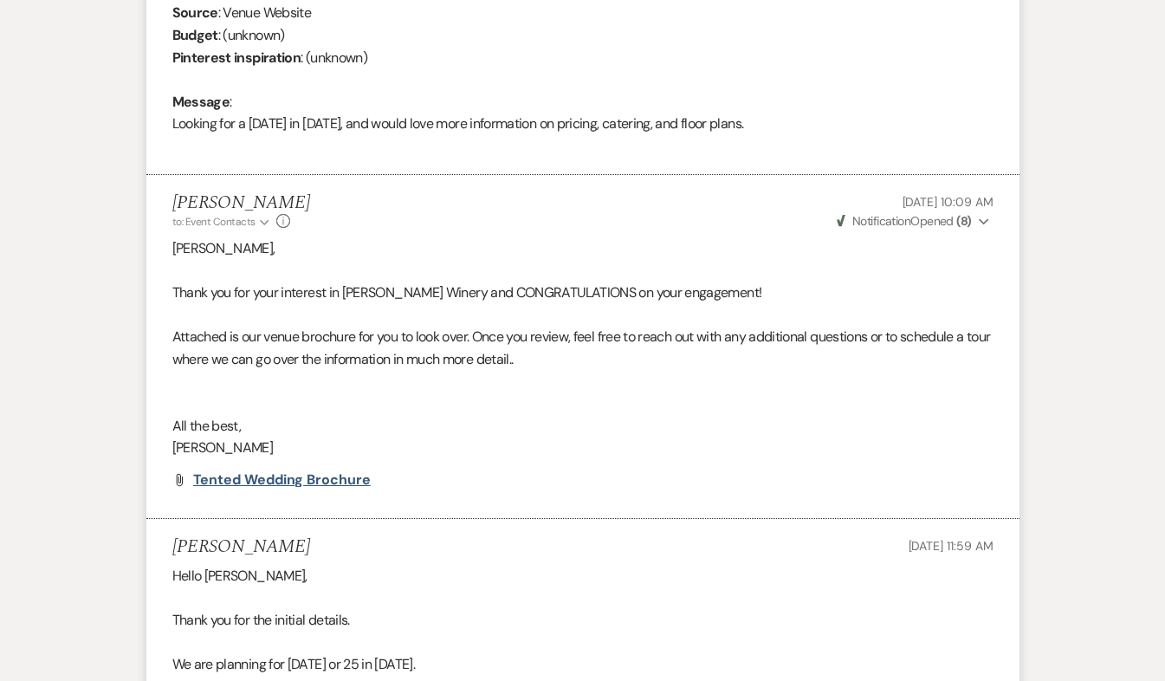
click at [342, 476] on span "Tented Wedding Brochure" at bounding box center [282, 479] width 178 height 18
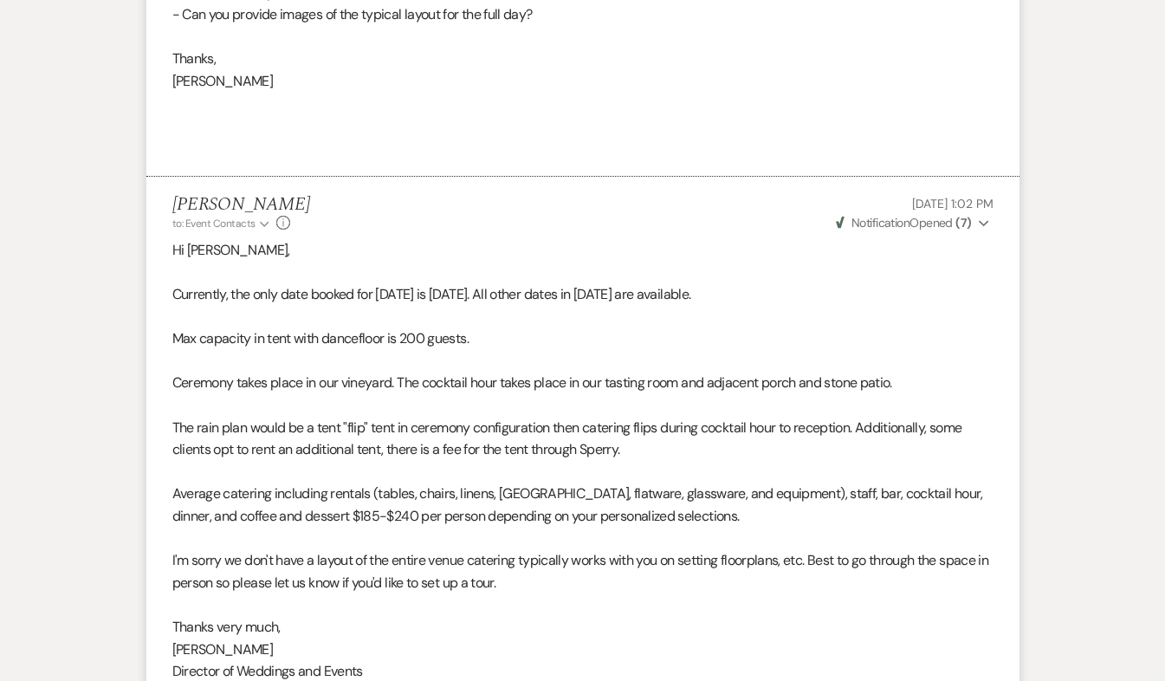
scroll to position [2060, 0]
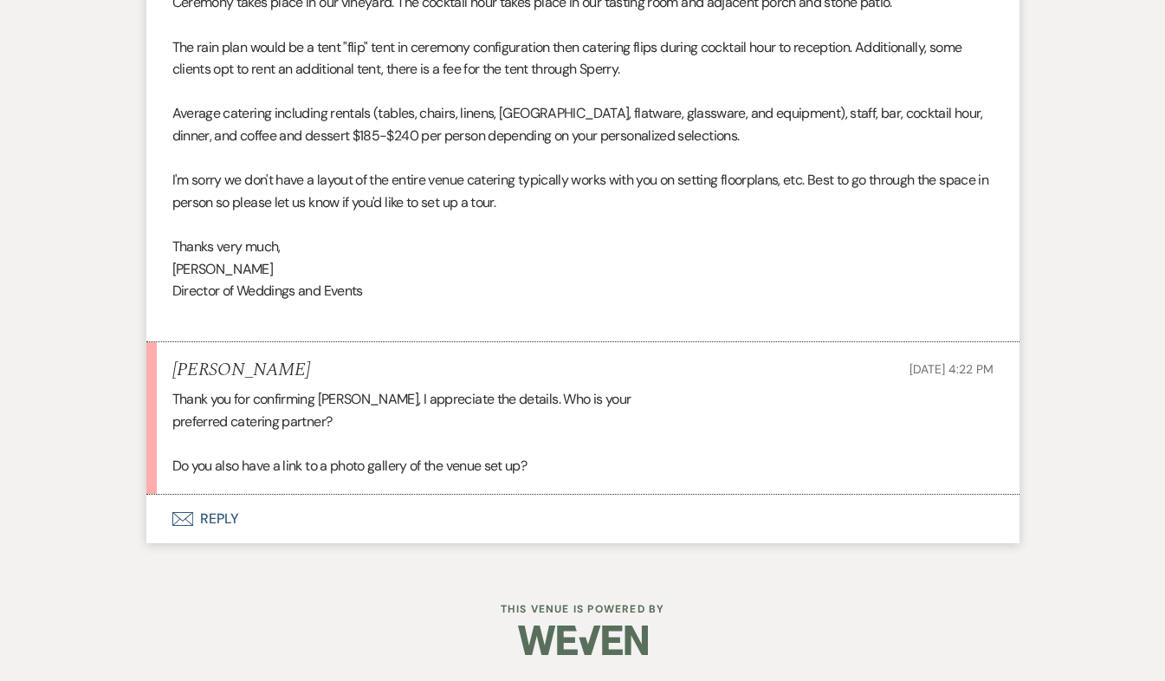
click at [214, 516] on button "Envelope Reply" at bounding box center [582, 518] width 873 height 48
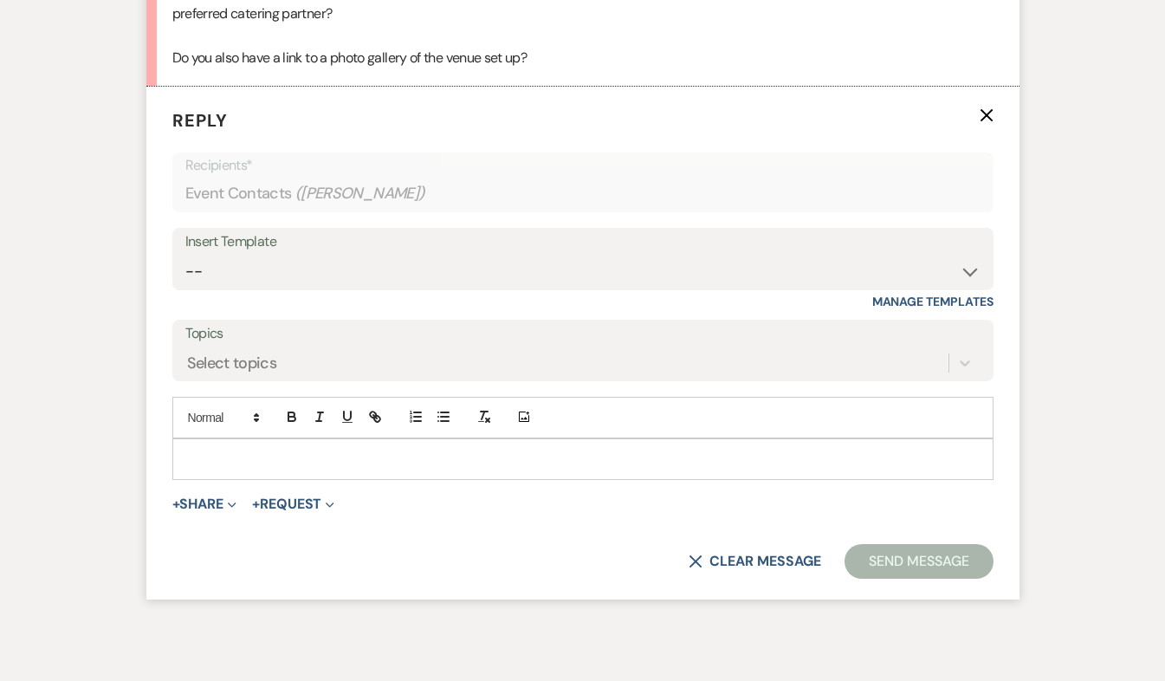
scroll to position [2471, 0]
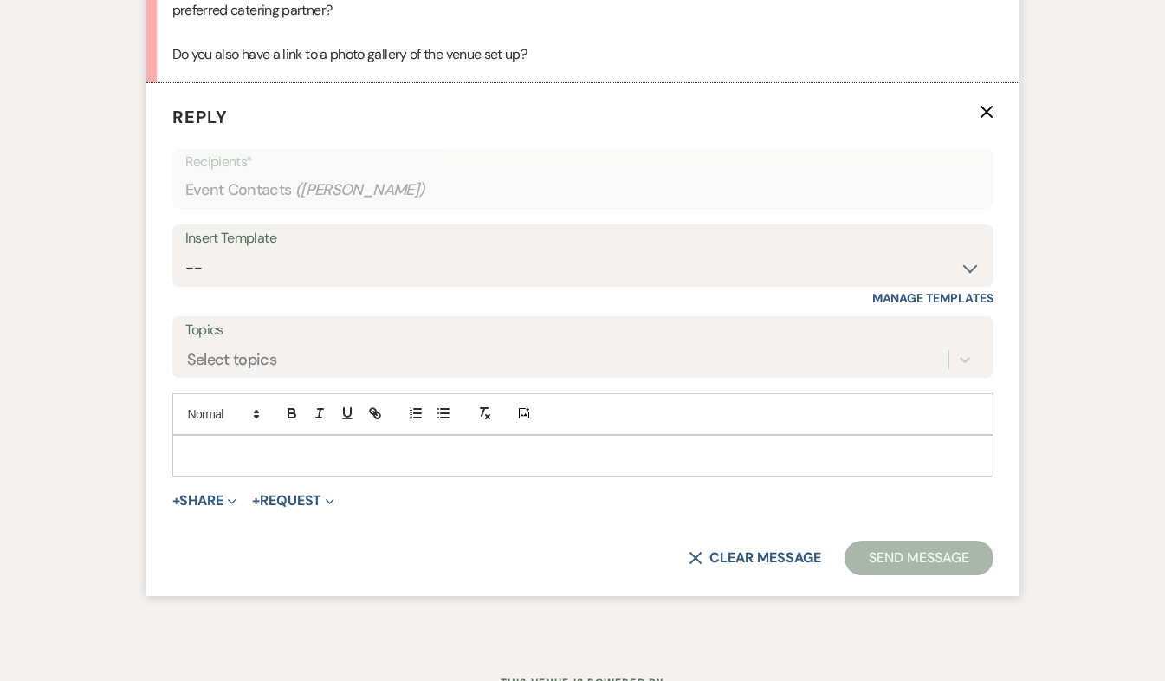
click at [197, 453] on p at bounding box center [582, 455] width 793 height 19
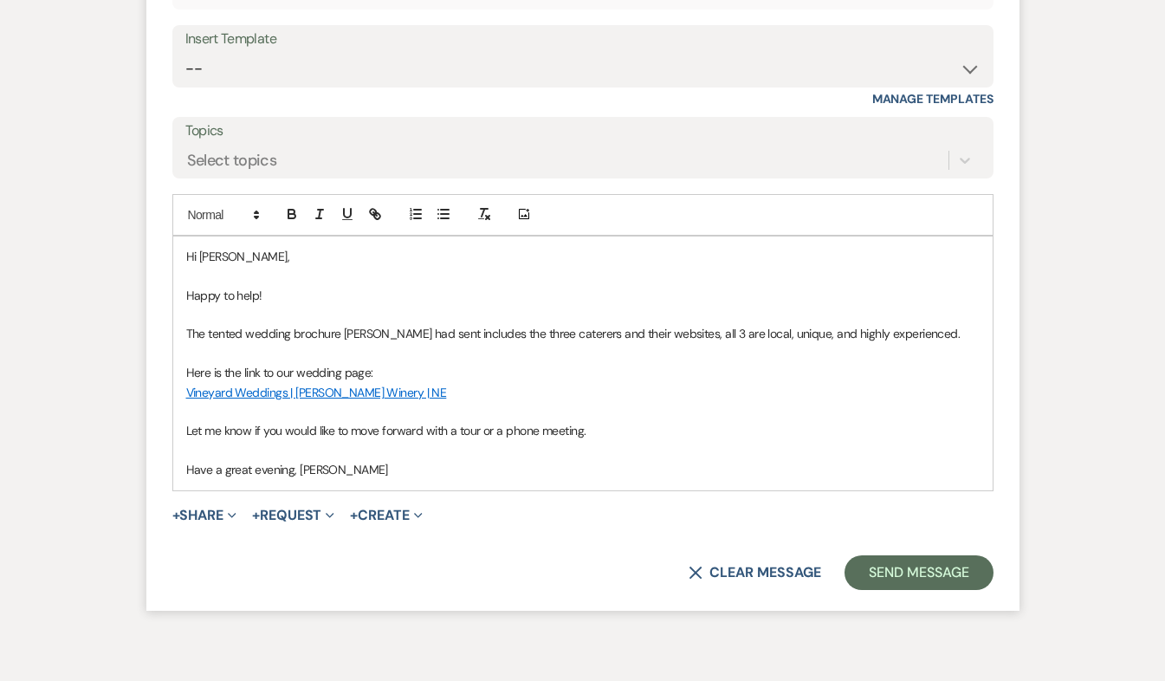
scroll to position [2705, 0]
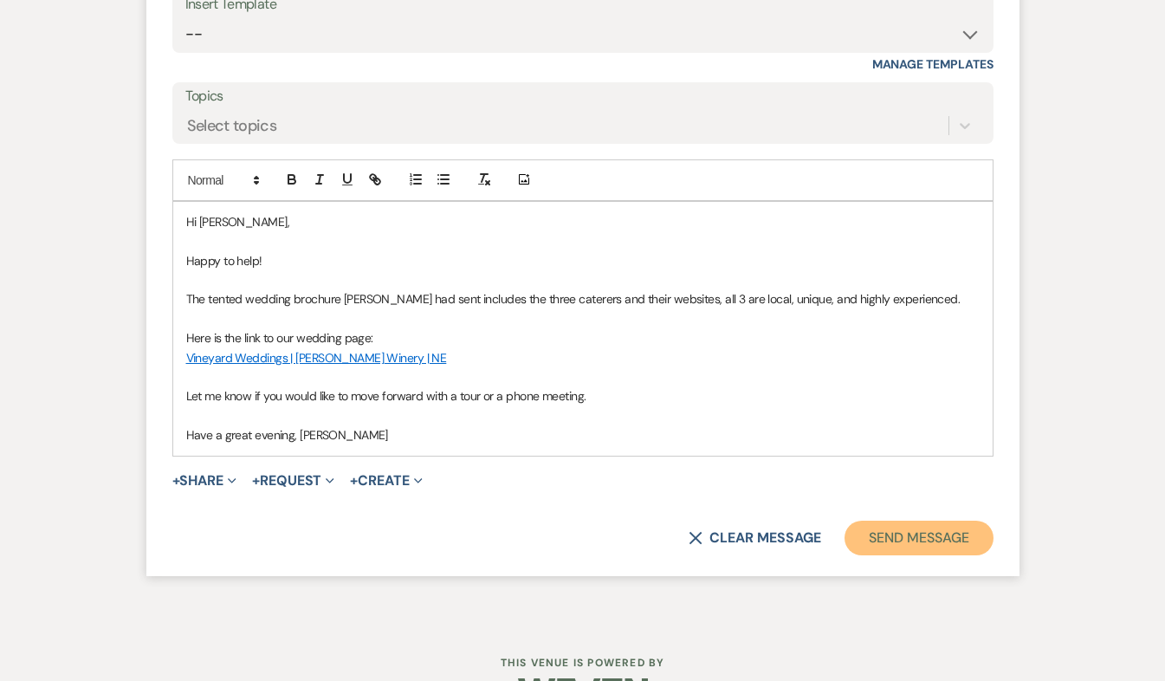
click at [899, 528] on button "Send Message" at bounding box center [918, 537] width 148 height 35
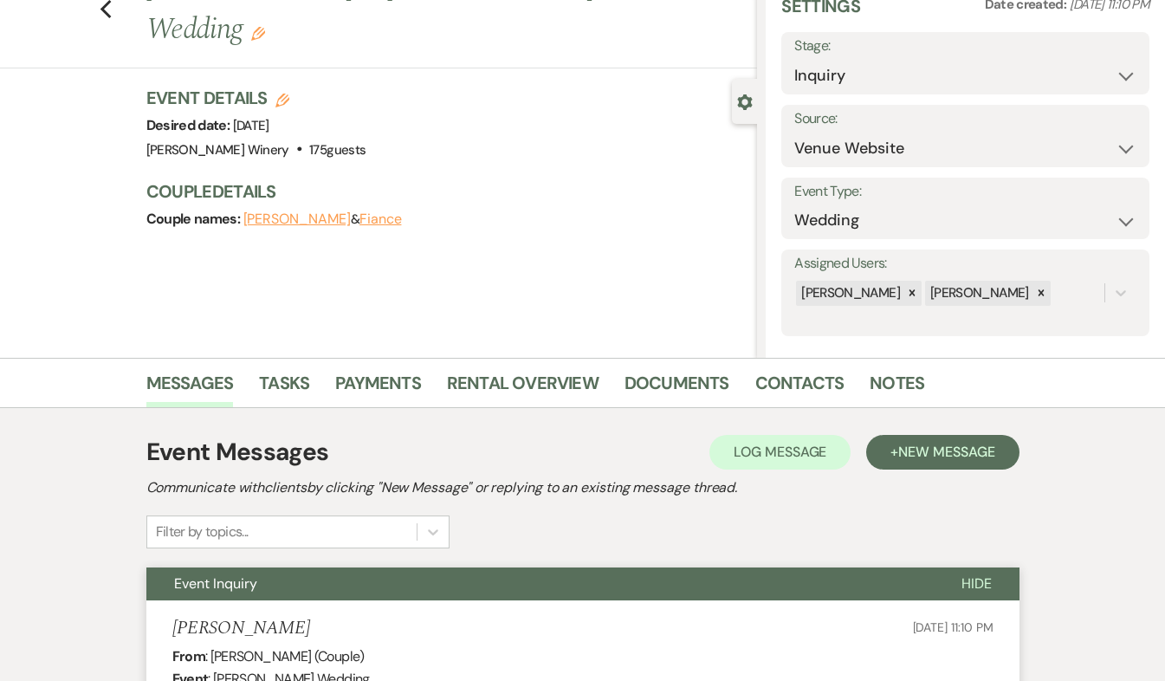
scroll to position [0, 0]
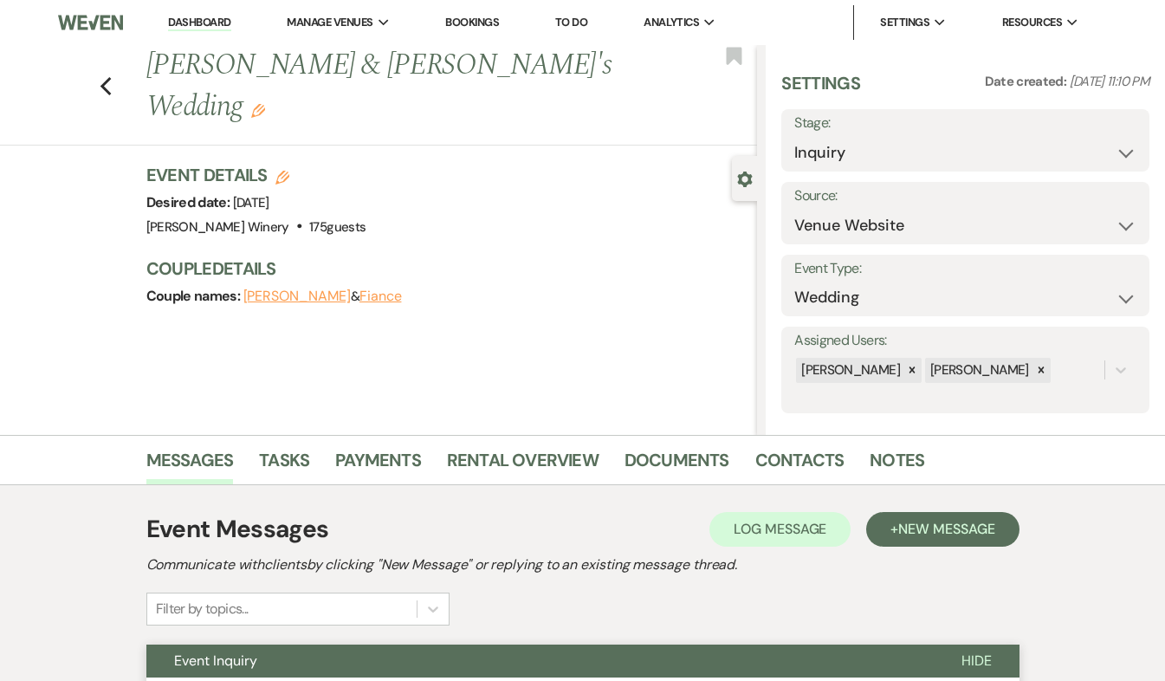
click at [191, 23] on link "Dashboard" at bounding box center [199, 23] width 62 height 16
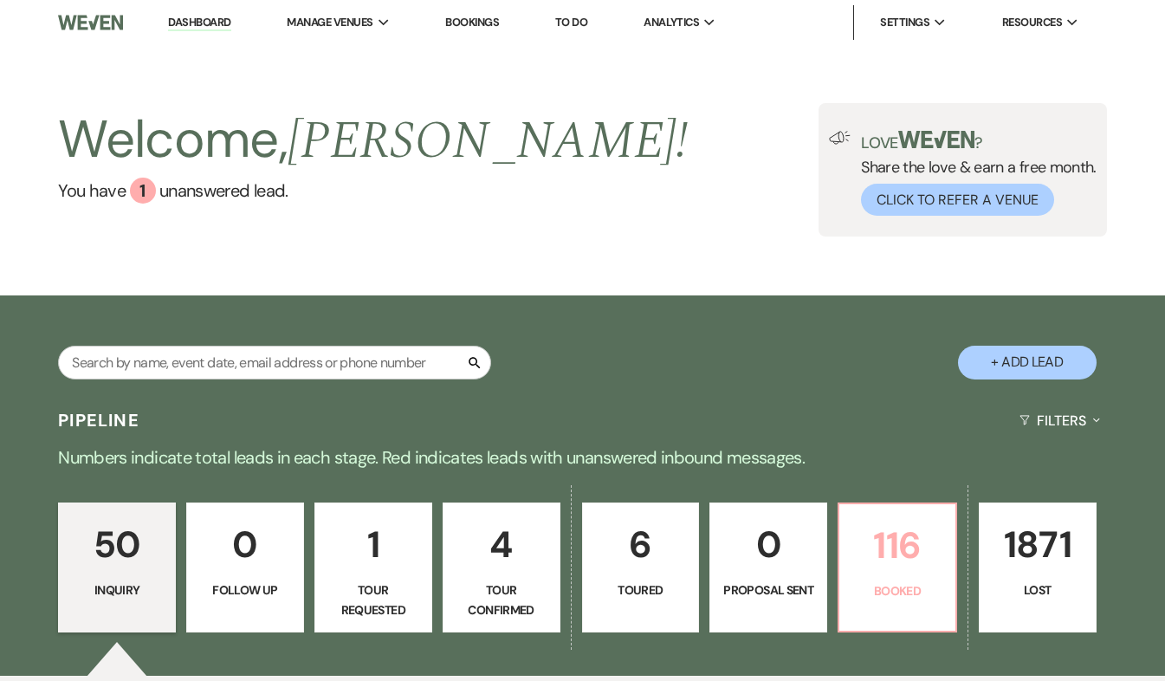
click at [869, 545] on p "116" at bounding box center [896, 545] width 95 height 58
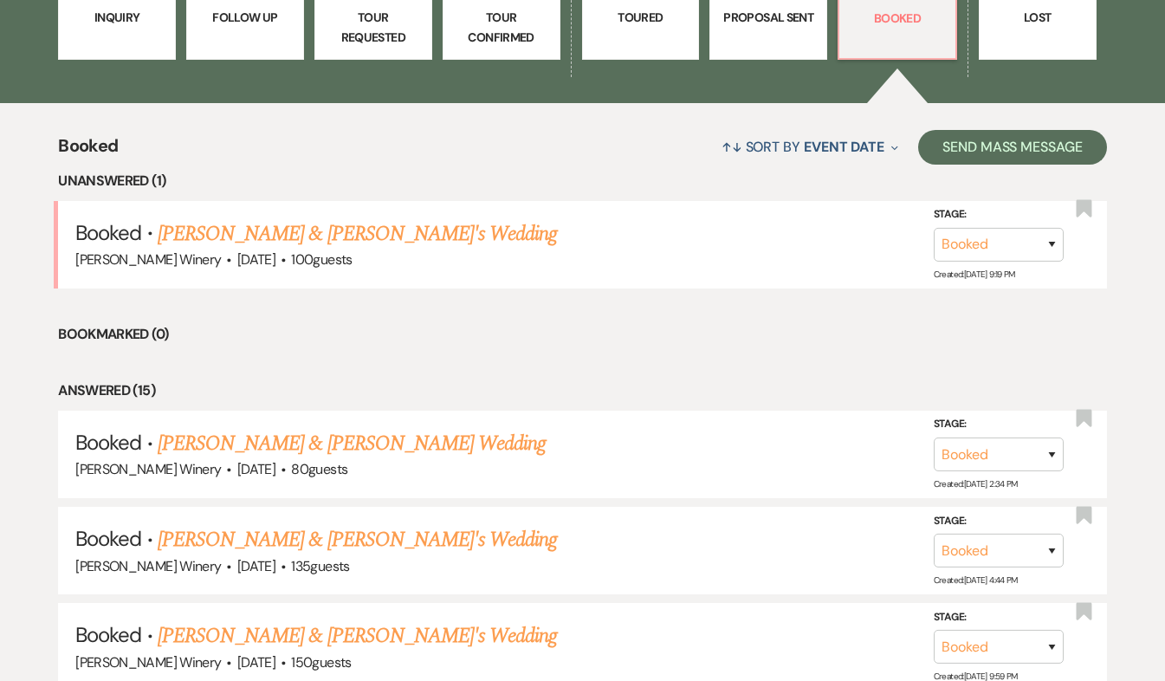
scroll to position [537, 0]
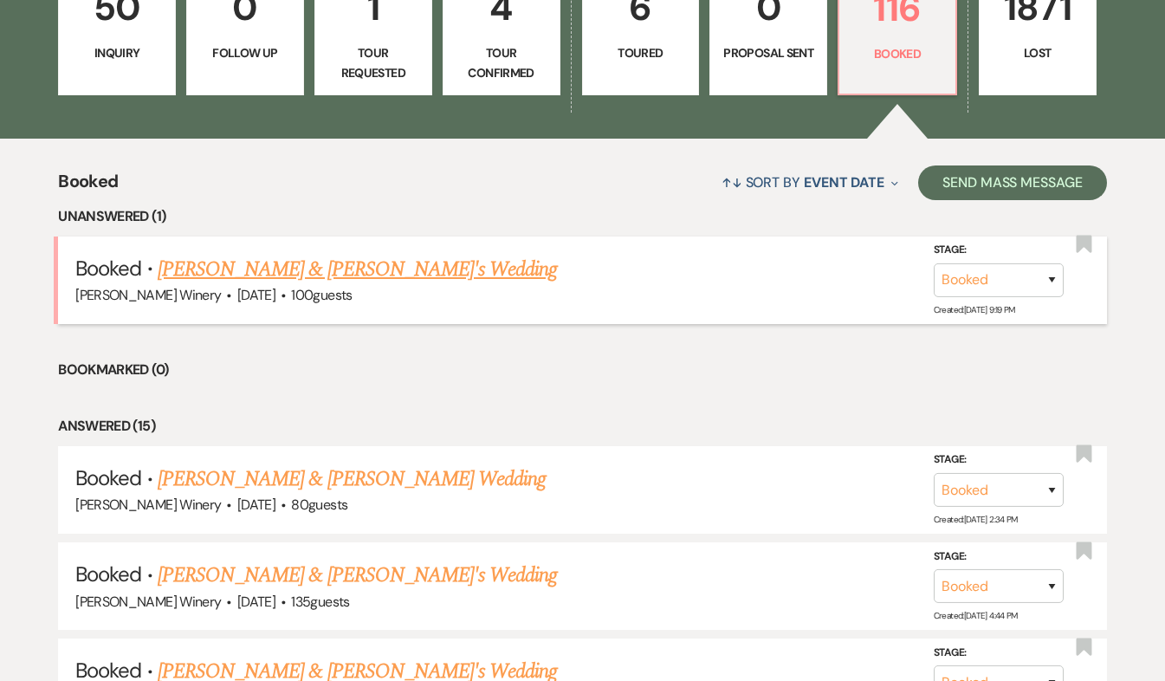
click at [421, 281] on link "[PERSON_NAME] & [PERSON_NAME]'s Wedding" at bounding box center [358, 269] width 400 height 31
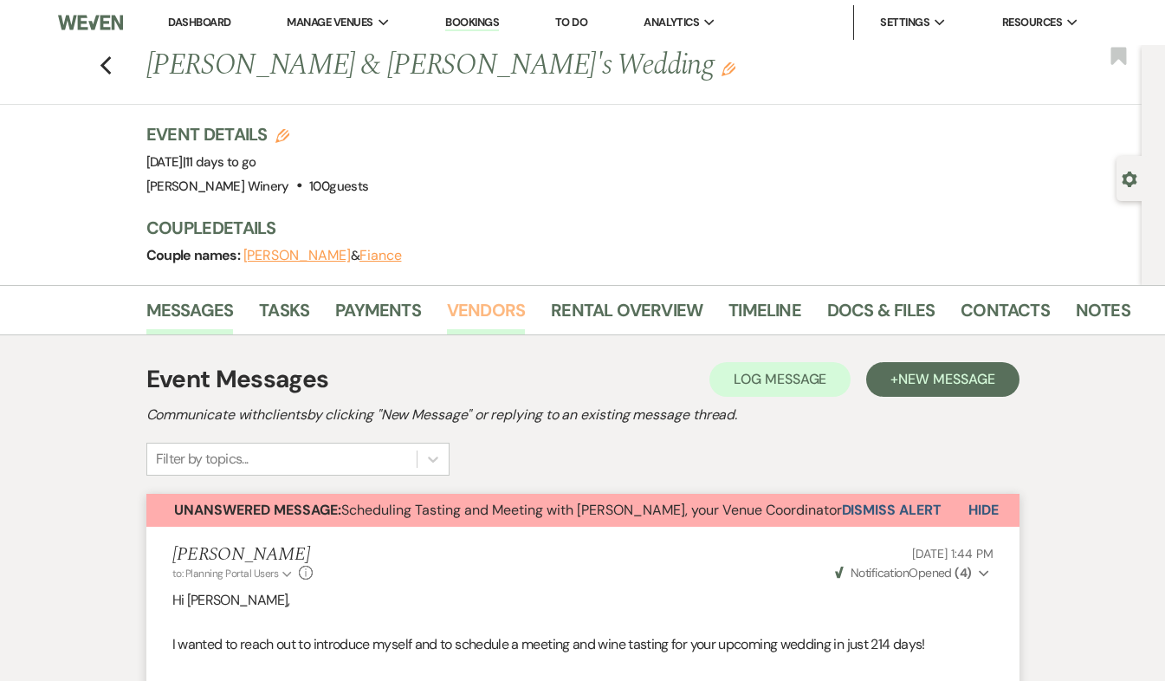
click at [473, 312] on link "Vendors" at bounding box center [486, 315] width 78 height 38
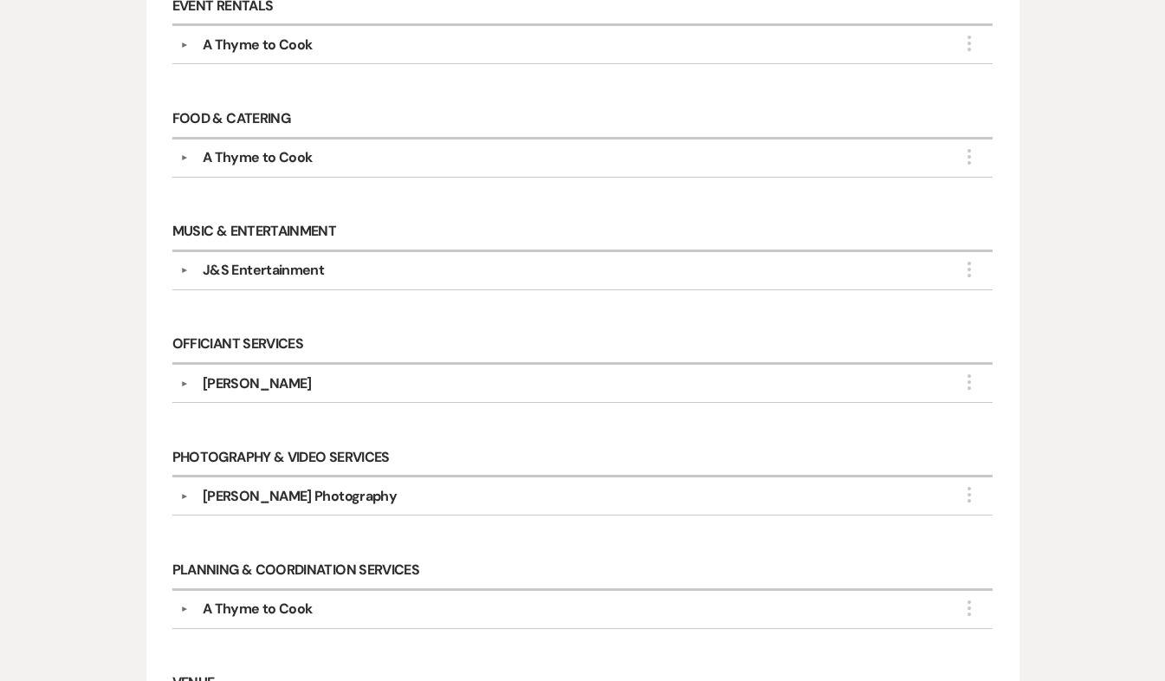
scroll to position [860, 0]
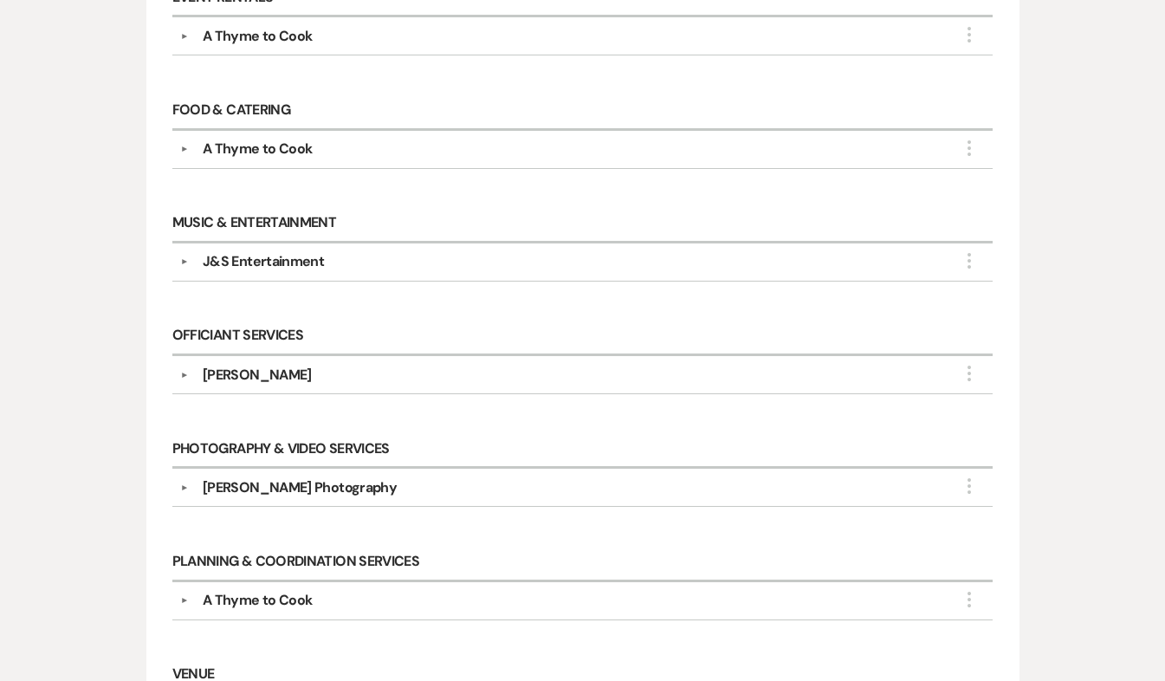
click at [268, 252] on div "J&S Entertainment" at bounding box center [263, 261] width 121 height 21
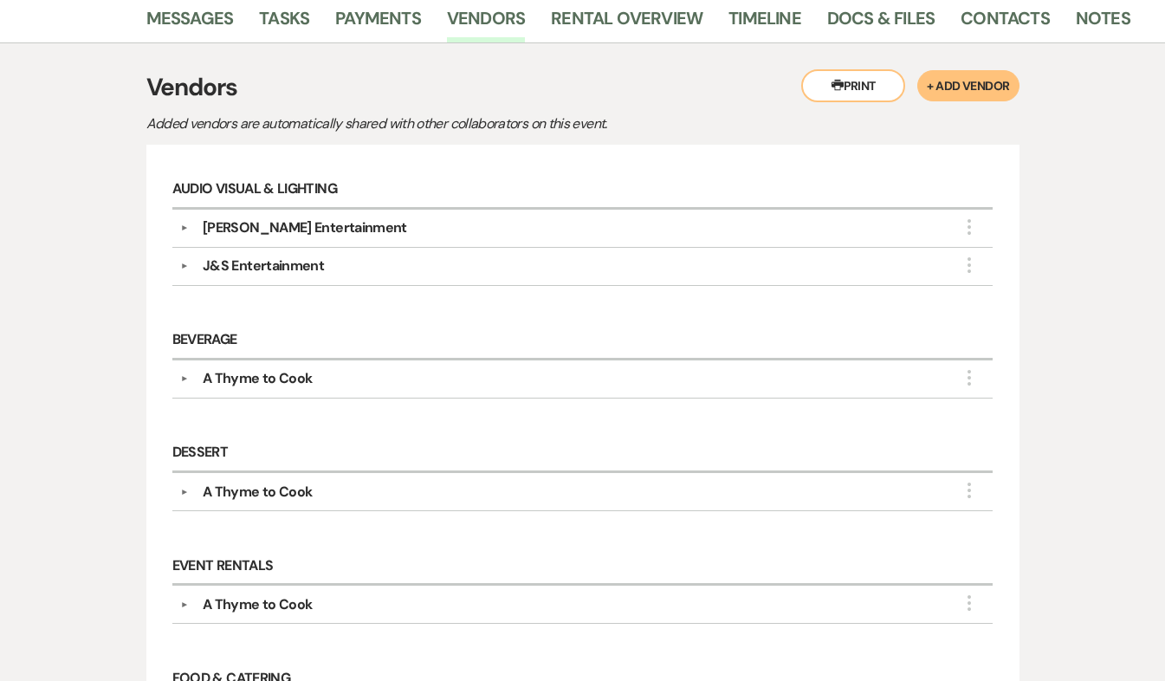
scroll to position [0, 0]
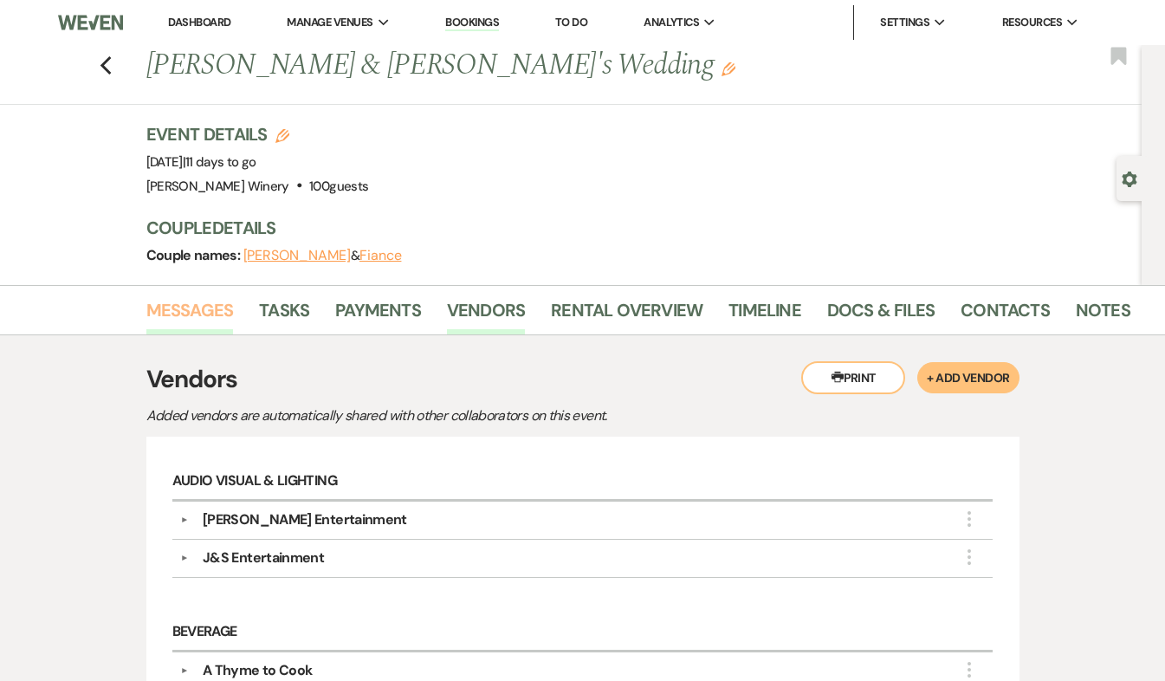
click at [180, 302] on link "Messages" at bounding box center [189, 315] width 87 height 38
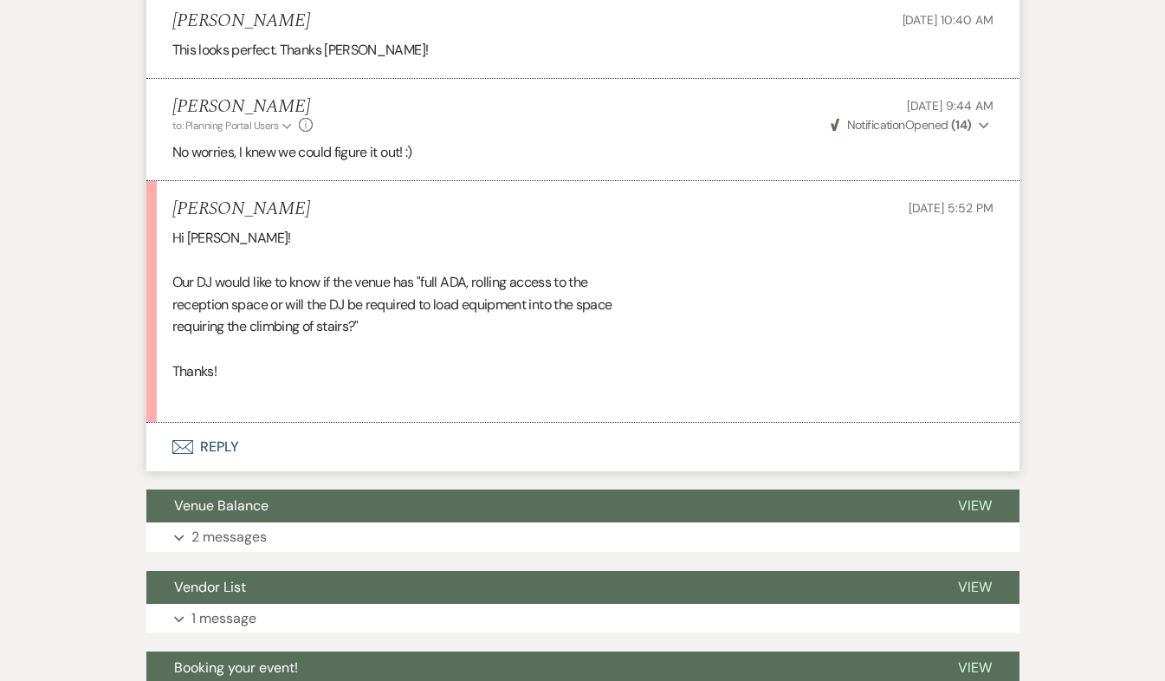
scroll to position [7507, 0]
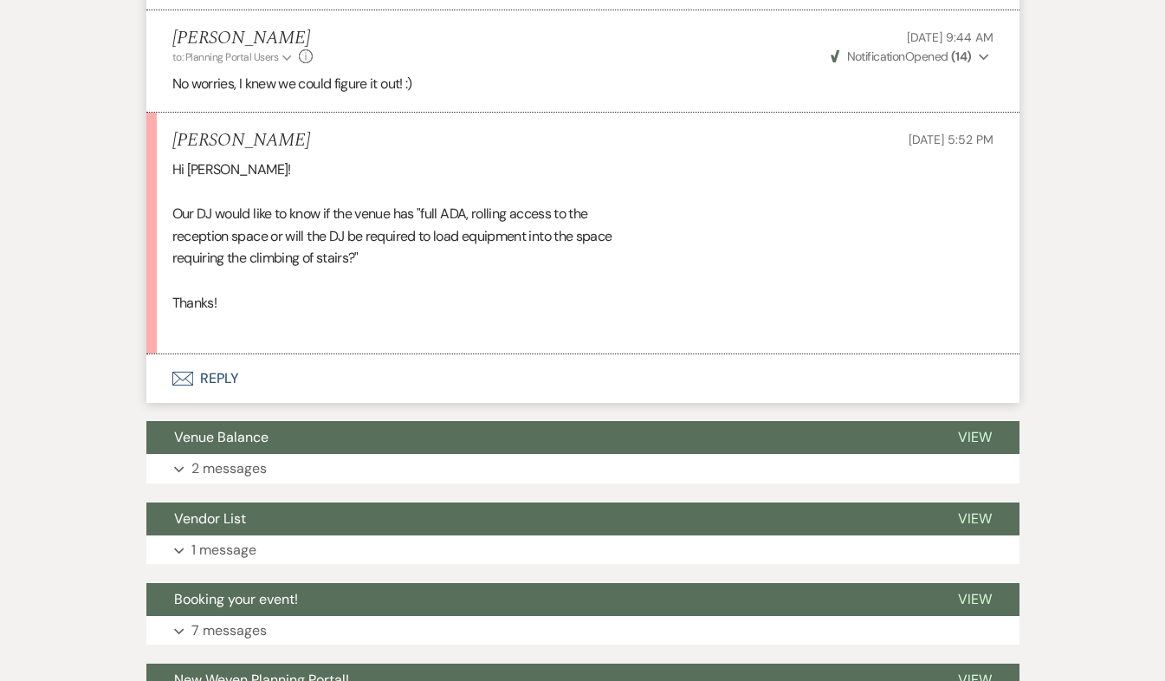
click at [225, 381] on button "Envelope Reply" at bounding box center [582, 378] width 873 height 48
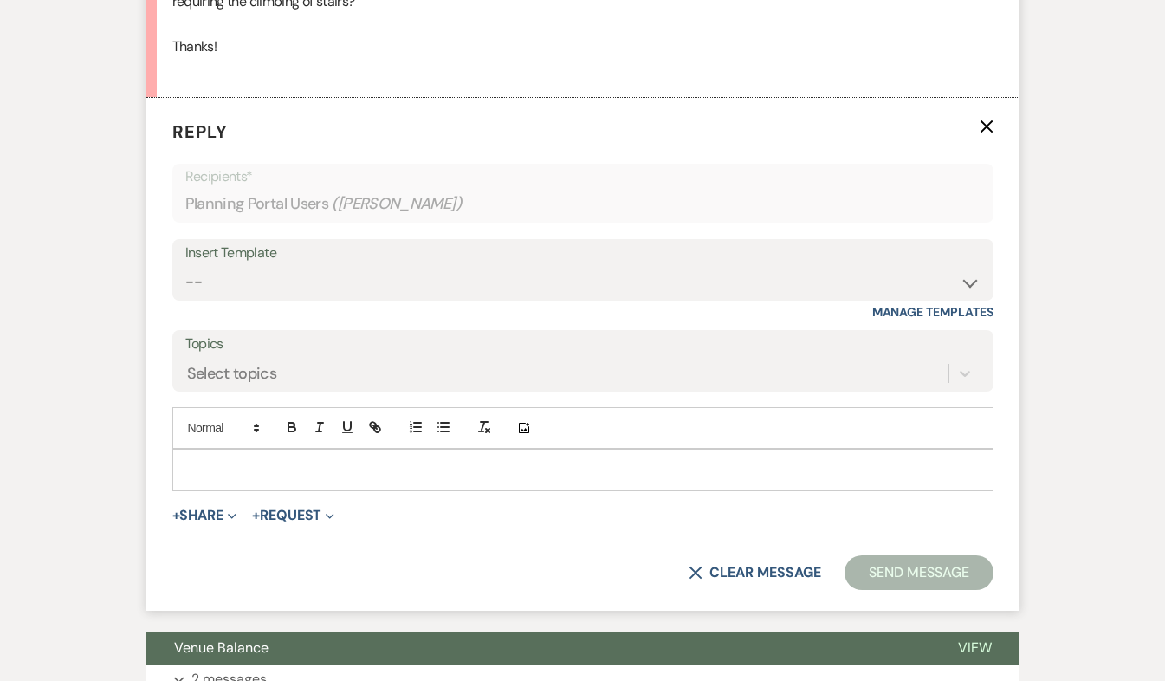
scroll to position [7777, 0]
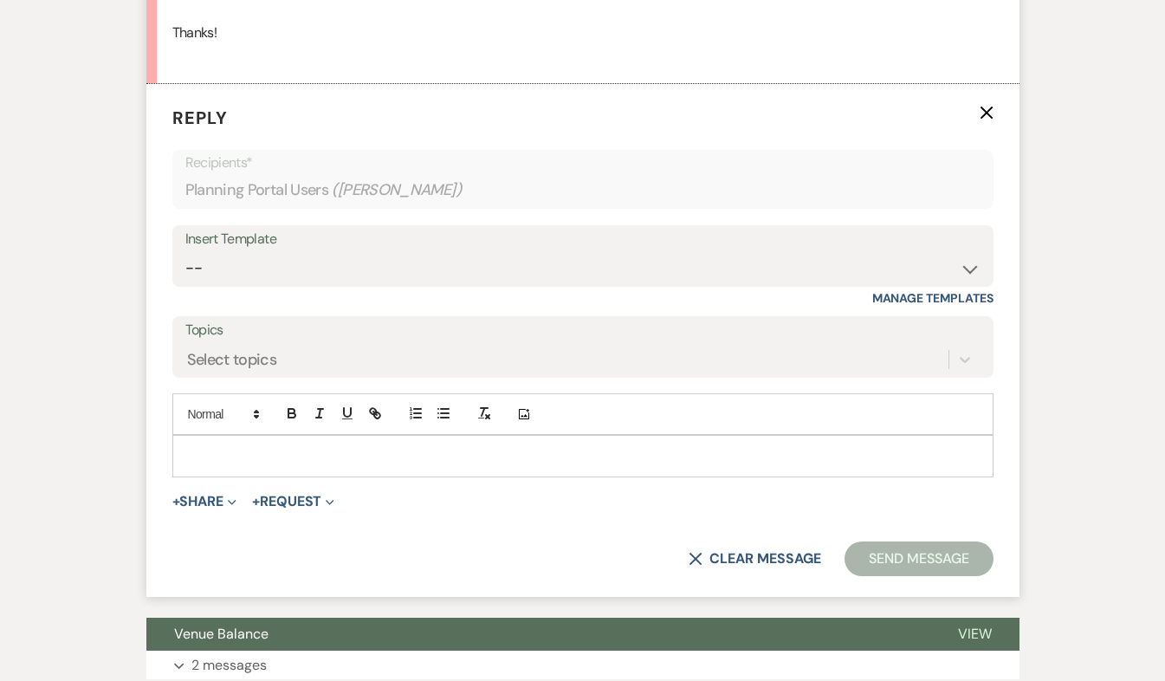
click at [204, 449] on p at bounding box center [582, 455] width 793 height 19
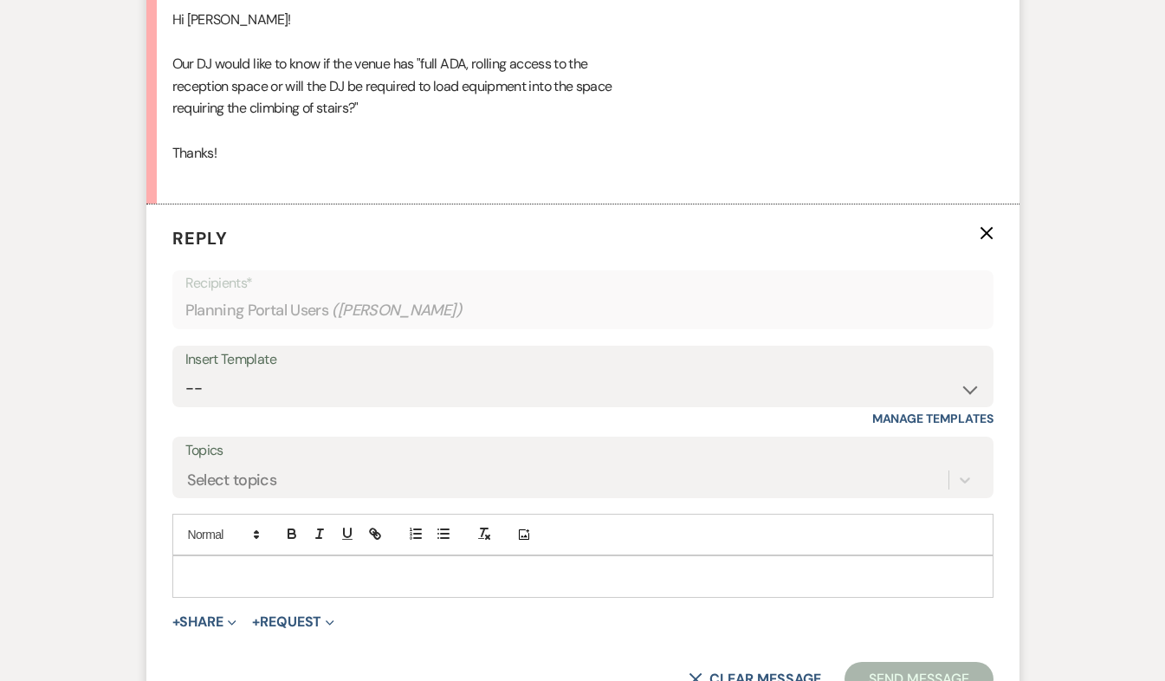
scroll to position [7783, 0]
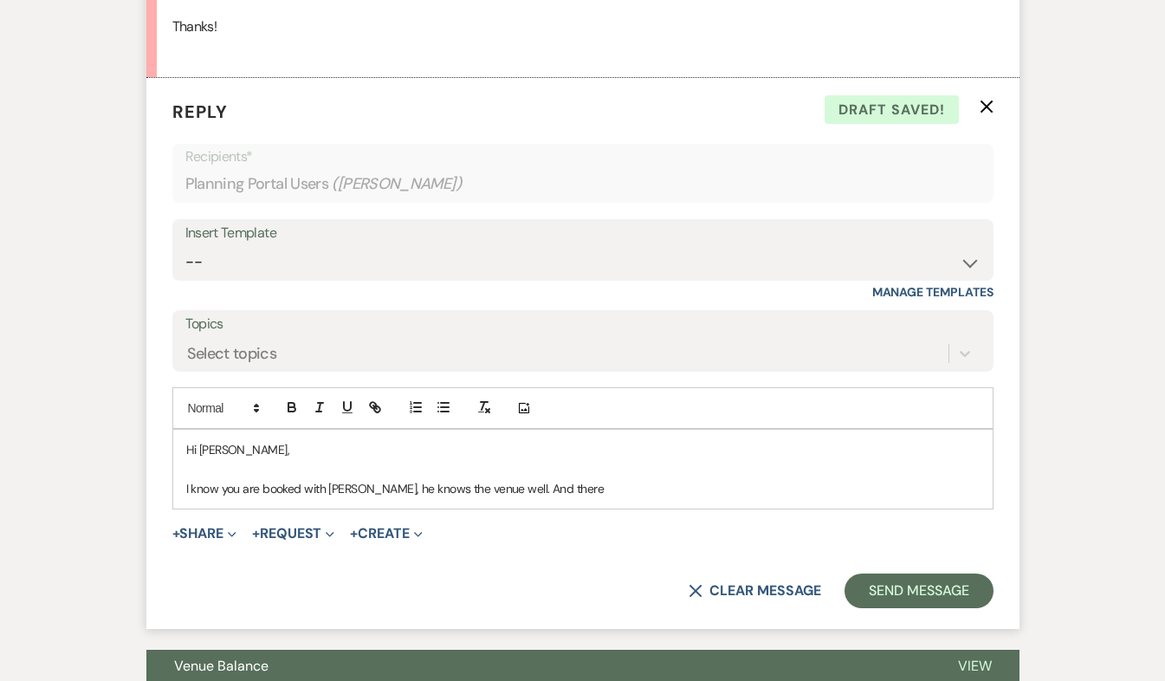
click at [477, 485] on p "I know you are booked with [PERSON_NAME], he knows the venue well. And there" at bounding box center [582, 488] width 793 height 19
click at [824, 486] on p "I know you are booked with [PERSON_NAME], he knows the venue well, maybe it's o…" at bounding box center [582, 488] width 793 height 19
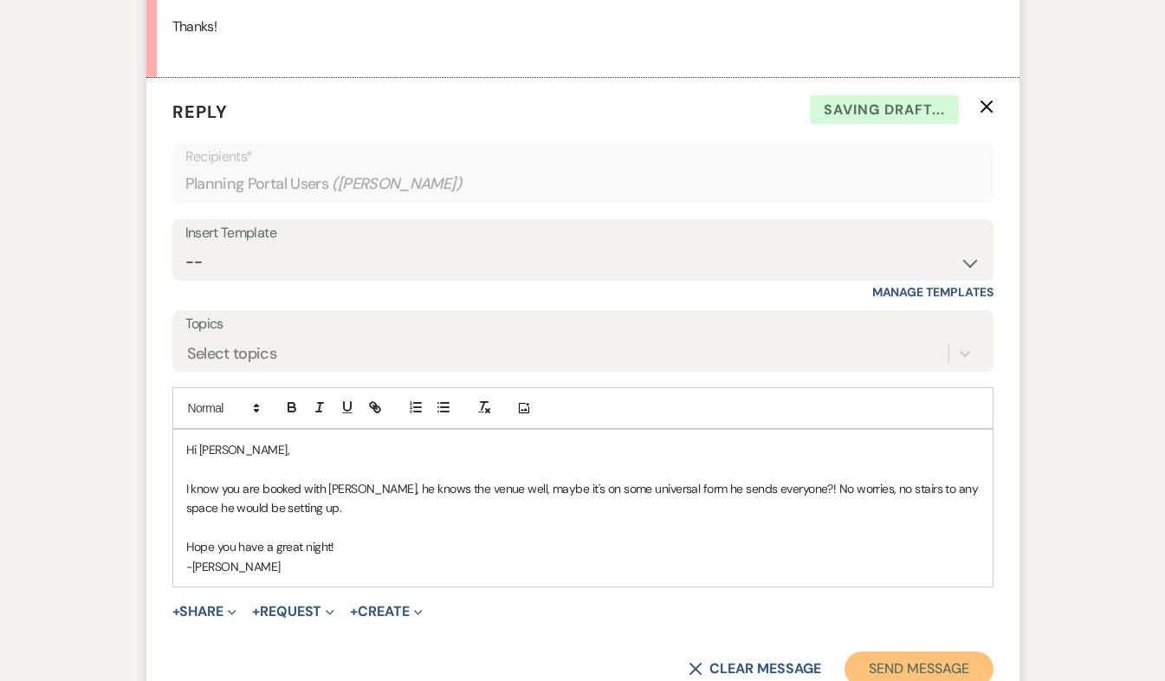
click at [945, 658] on button "Send Message" at bounding box center [918, 668] width 148 height 35
